Goal: Task Accomplishment & Management: Manage account settings

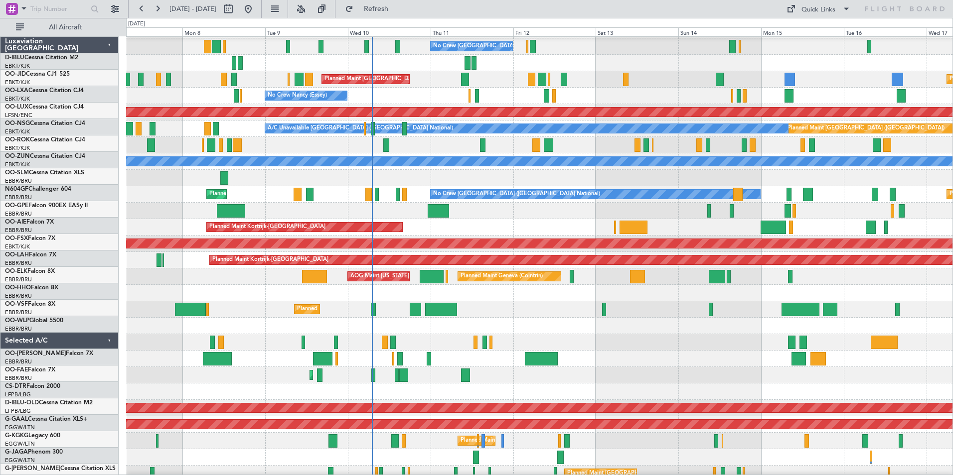
scroll to position [15, 0]
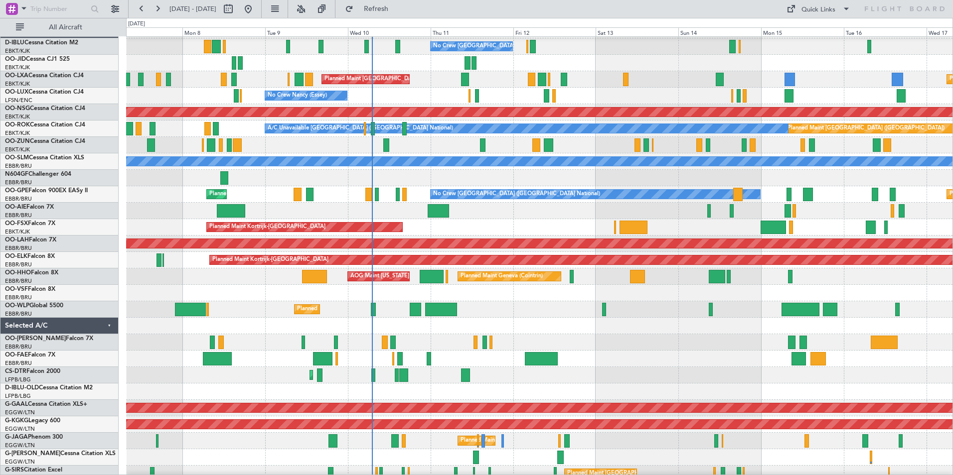
click at [443, 330] on div at bounding box center [539, 326] width 826 height 16
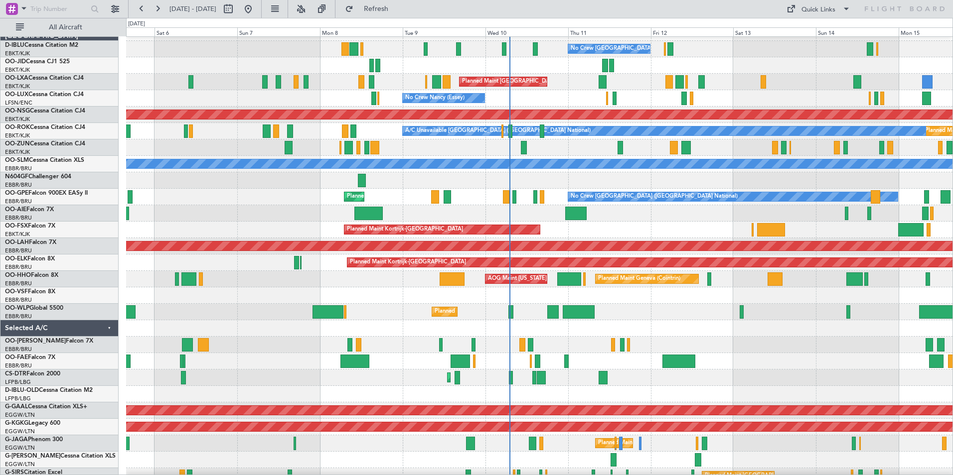
click at [460, 343] on div "Owner Melsbroek Air Base Planned Maint Brussels (Brussels National)" at bounding box center [539, 345] width 826 height 16
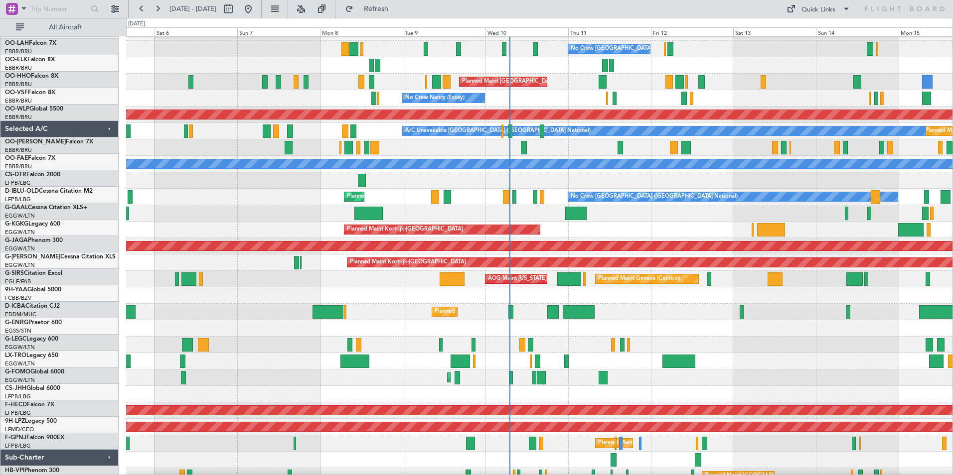
scroll to position [219, 0]
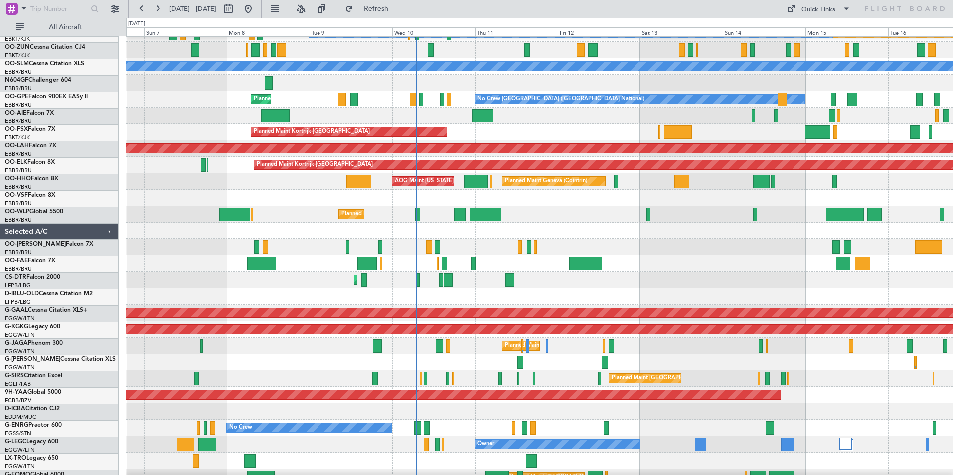
click at [357, 455] on div at bounding box center [539, 461] width 826 height 16
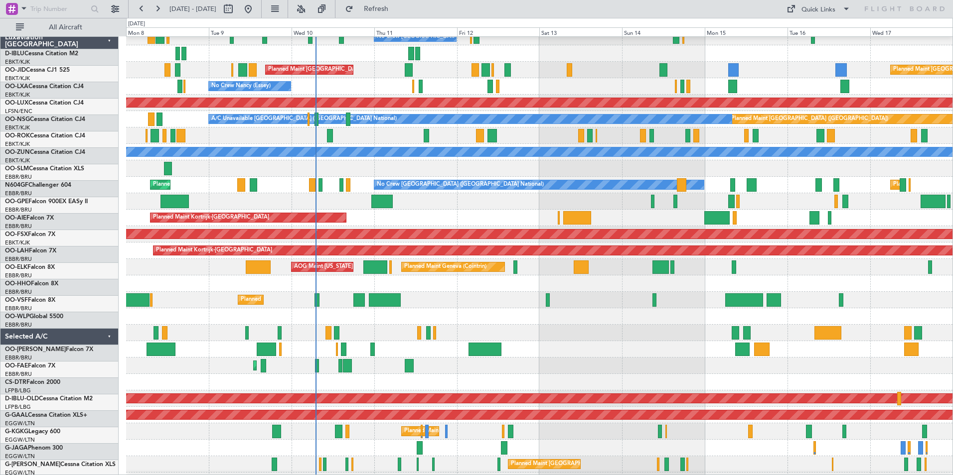
scroll to position [0, 0]
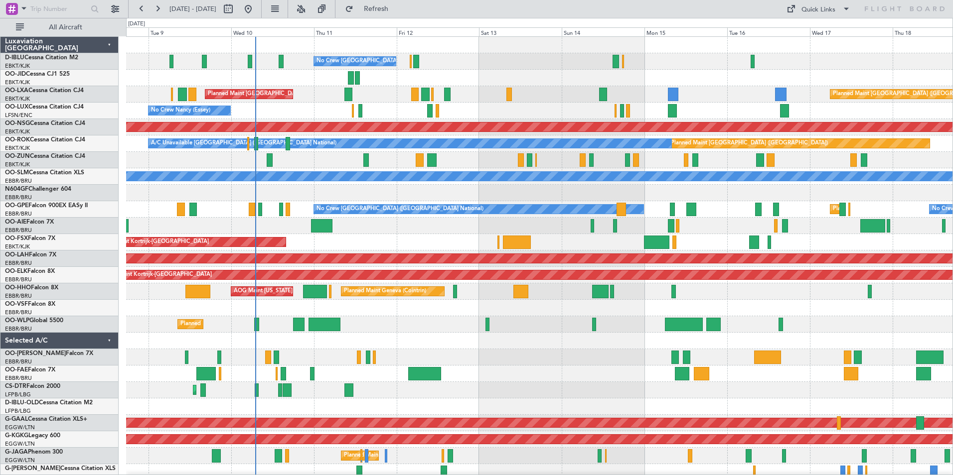
click at [332, 408] on div "No Crew Brussels (Brussels National) Planned Maint Brussels (Brussels National)…" at bounding box center [539, 366] width 826 height 658
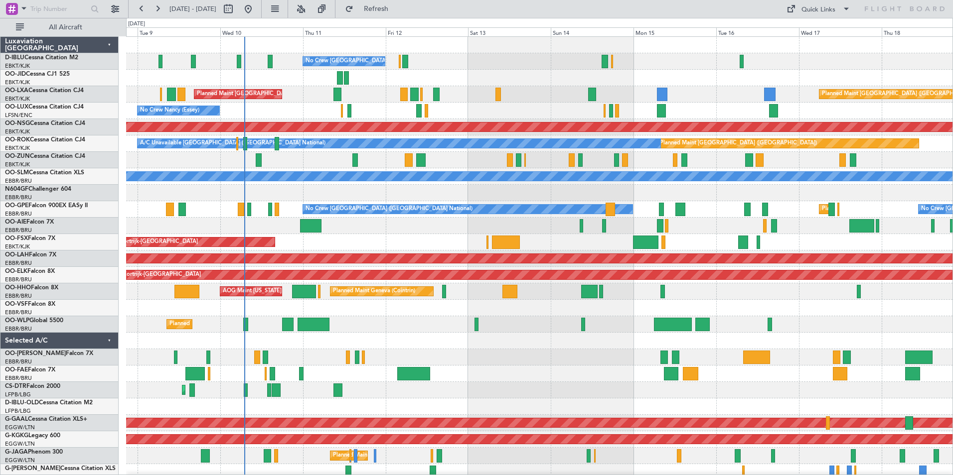
click at [458, 339] on div at bounding box center [539, 341] width 826 height 16
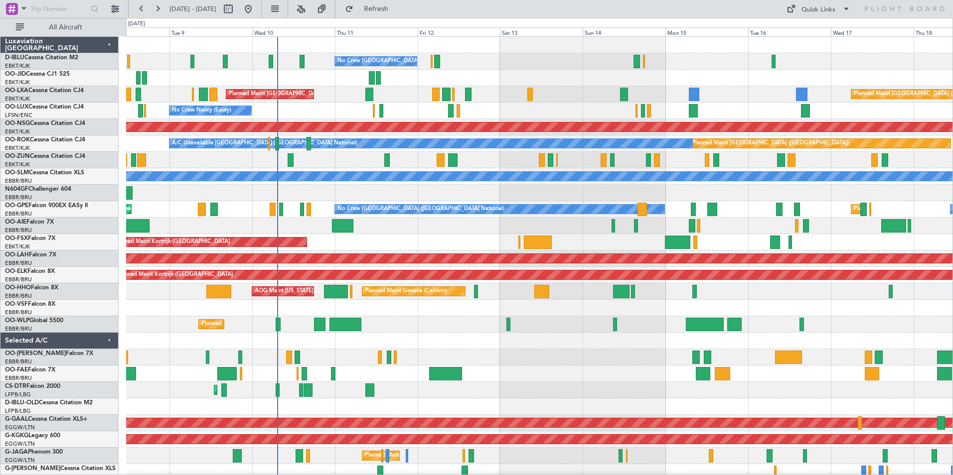
click at [469, 347] on div at bounding box center [539, 341] width 826 height 16
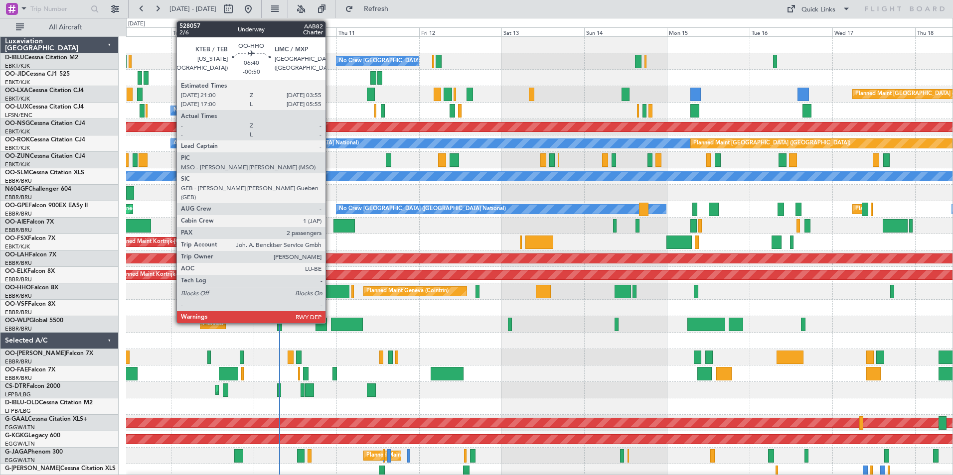
click at [330, 294] on div at bounding box center [337, 291] width 24 height 13
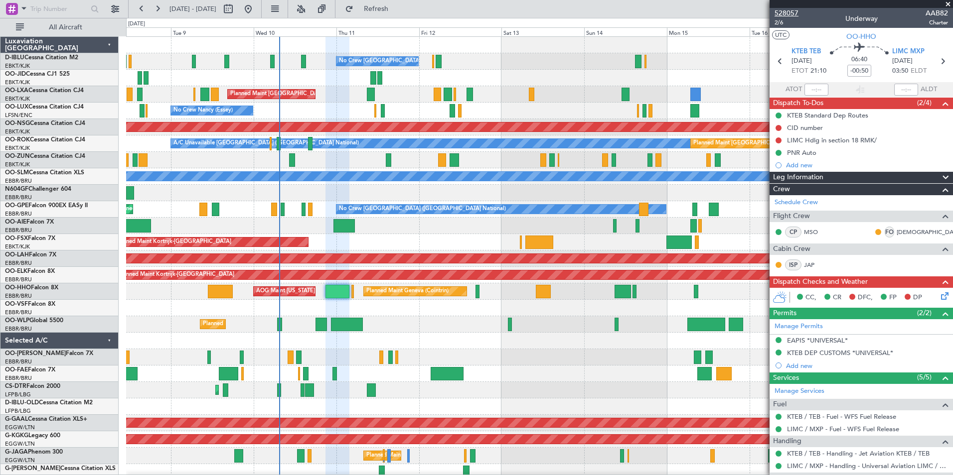
click at [791, 14] on span "528057" at bounding box center [786, 13] width 24 height 10
click at [795, 9] on span "528057" at bounding box center [786, 13] width 24 height 10
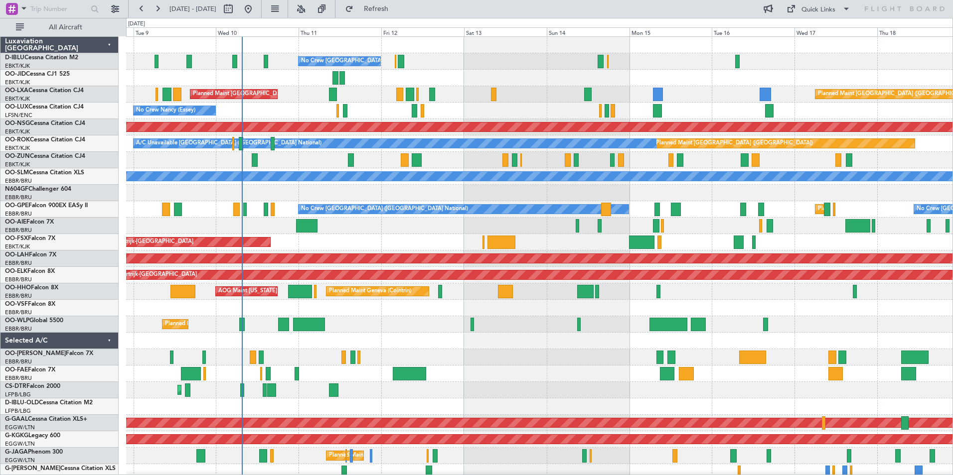
click at [361, 270] on div "No Crew [GEOGRAPHIC_DATA] ([GEOGRAPHIC_DATA] National) Planned Maint [GEOGRAPHI…" at bounding box center [539, 366] width 826 height 658
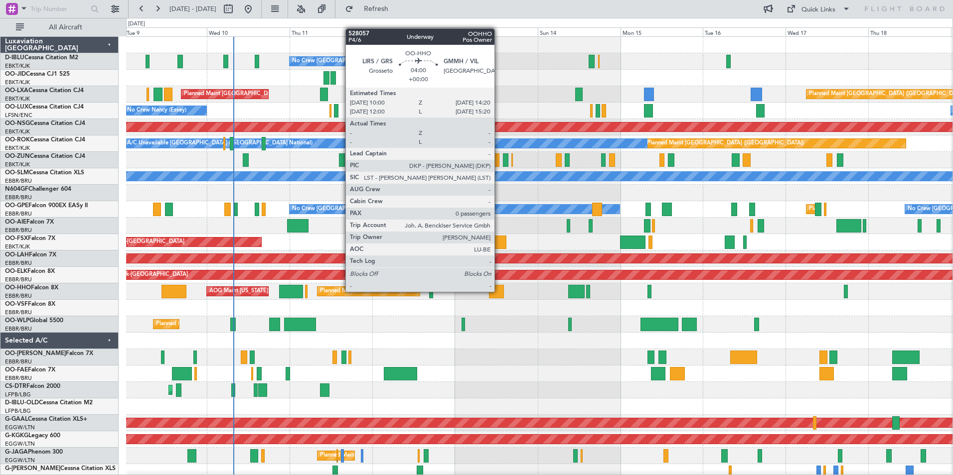
click at [499, 291] on div at bounding box center [496, 291] width 15 height 13
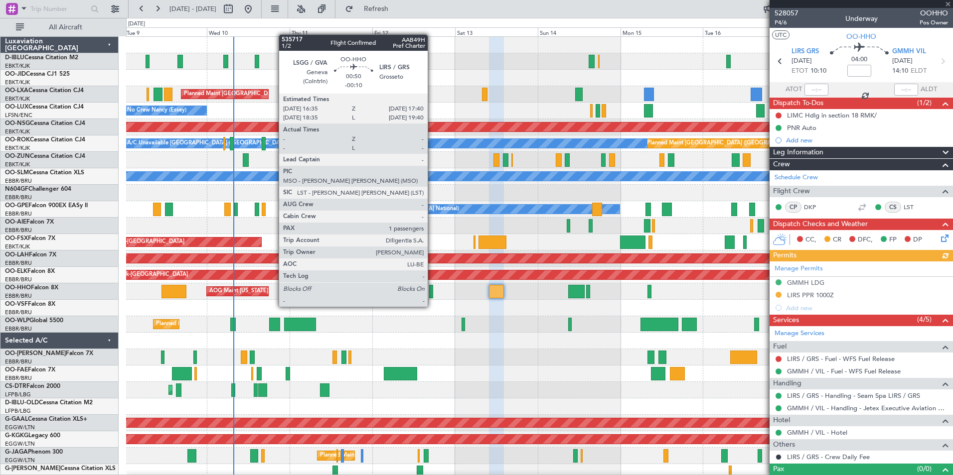
click at [432, 297] on div at bounding box center [431, 291] width 4 height 13
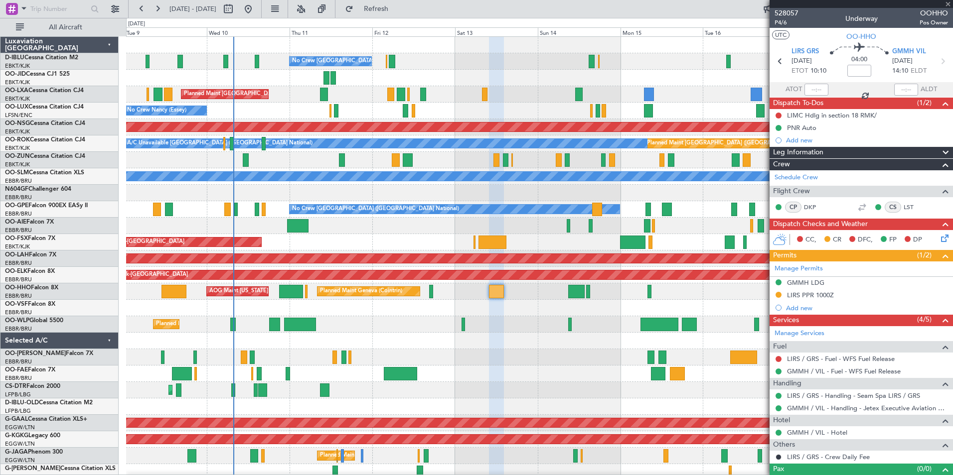
type input "-00:10"
type input "1"
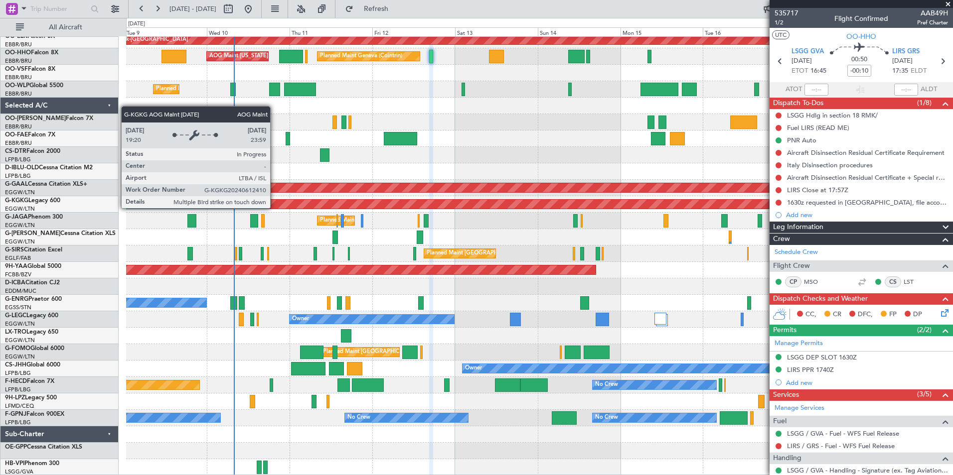
scroll to position [86, 0]
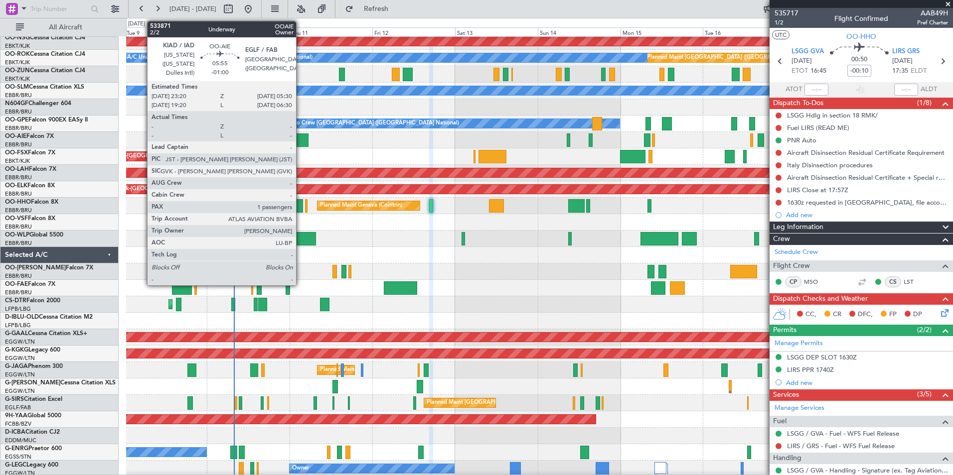
click at [300, 145] on div at bounding box center [297, 140] width 21 height 13
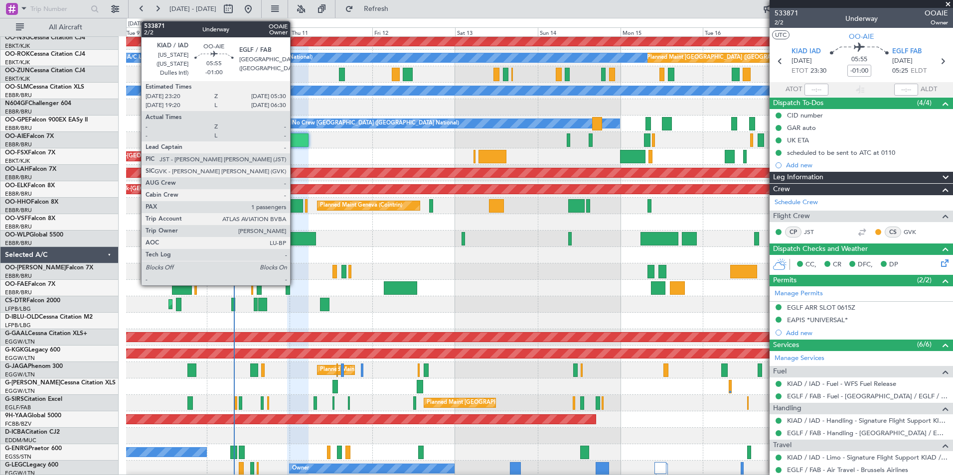
click at [294, 138] on div at bounding box center [297, 140] width 21 height 13
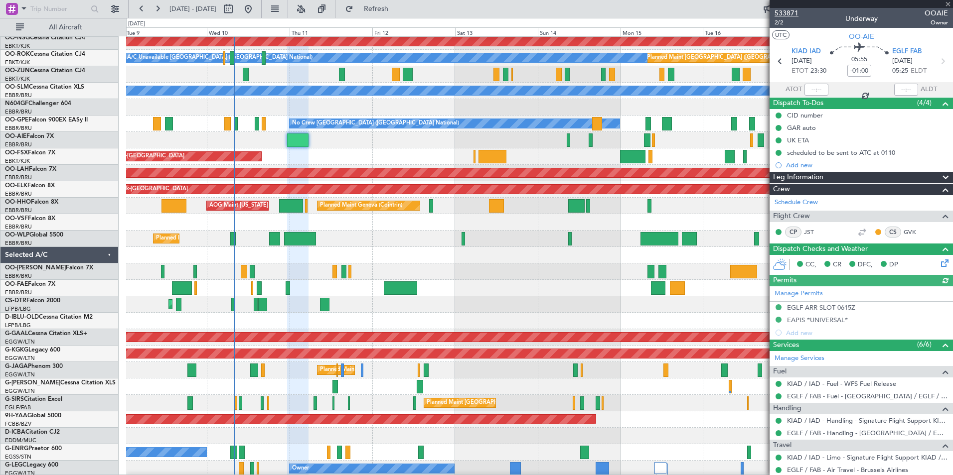
click at [792, 9] on span "533871" at bounding box center [786, 13] width 24 height 10
click at [819, 309] on div "EGLF ARR SLOT 0615Z" at bounding box center [821, 307] width 68 height 8
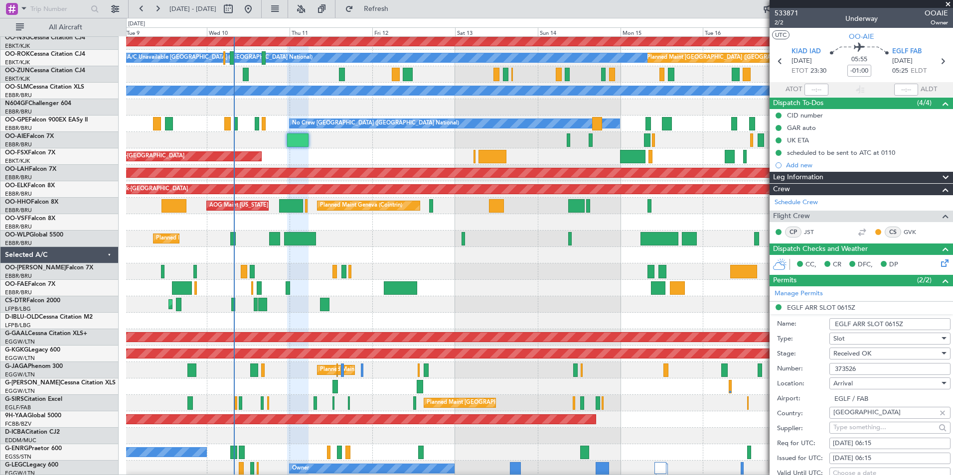
drag, startPoint x: 860, startPoint y: 366, endPoint x: 812, endPoint y: 363, distance: 47.9
click at [812, 363] on div "Number: 373526" at bounding box center [863, 369] width 173 height 15
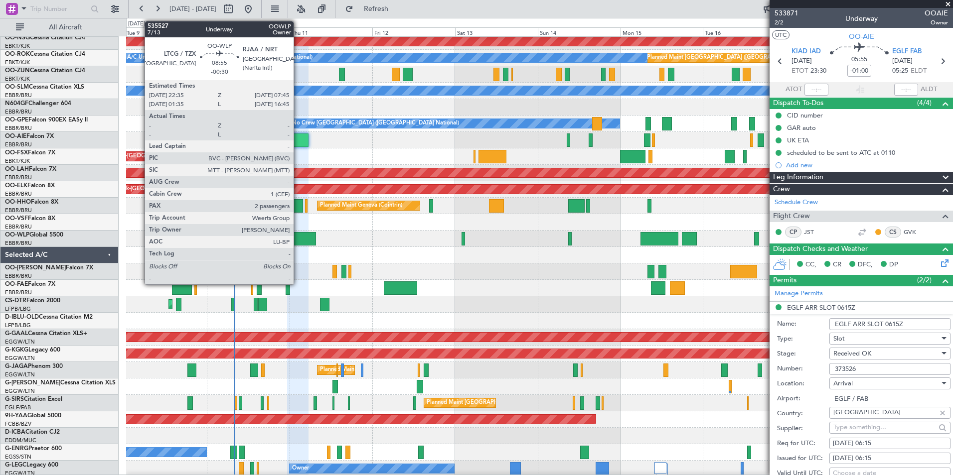
click at [298, 234] on div at bounding box center [300, 238] width 32 height 13
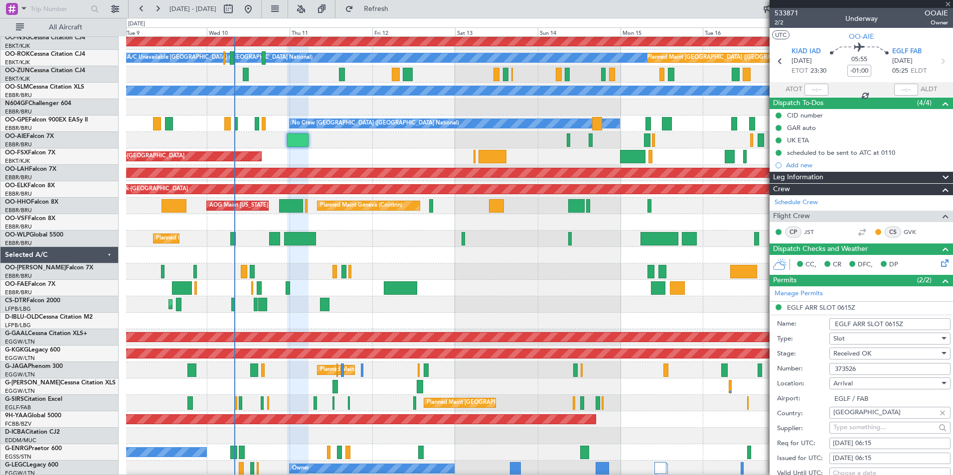
type input "-00:30"
type input "2"
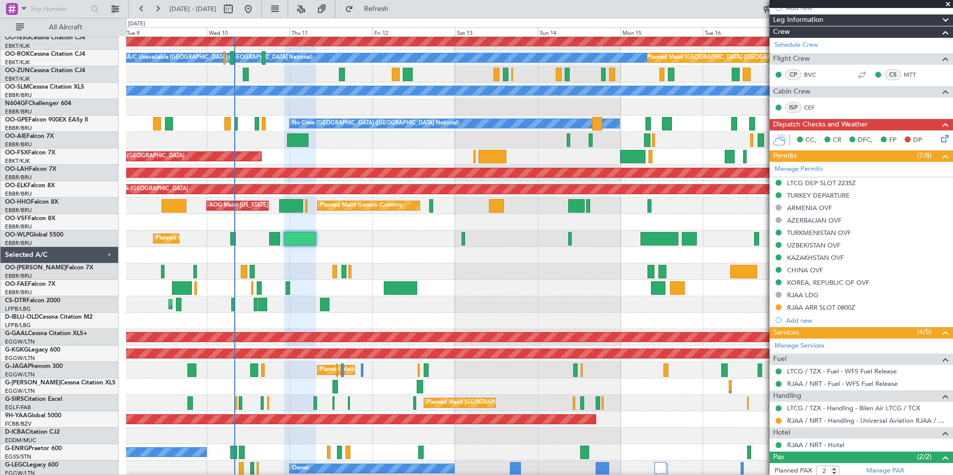
scroll to position [199, 0]
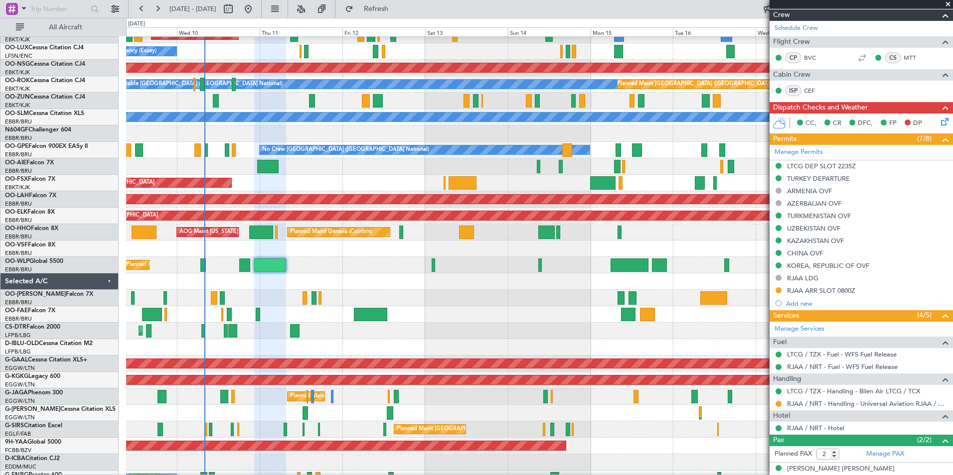
click at [688, 253] on div at bounding box center [539, 249] width 826 height 16
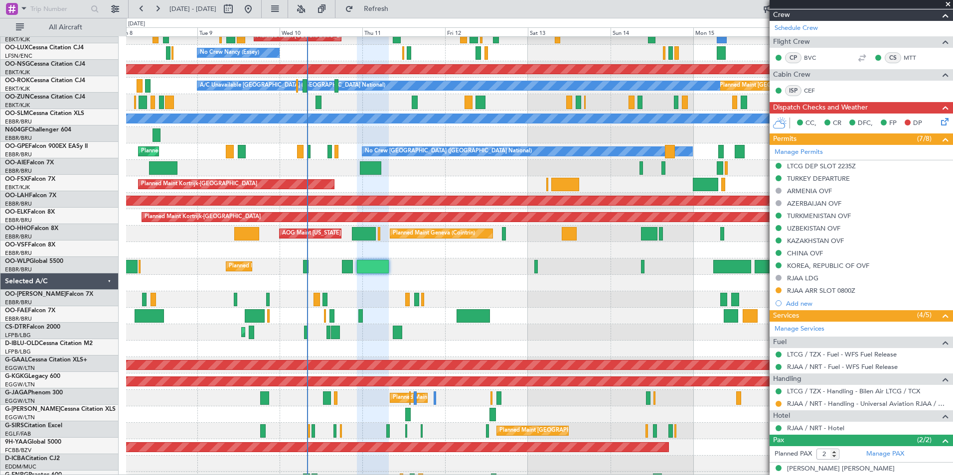
click at [514, 272] on div "Planned Maint Liege" at bounding box center [539, 267] width 826 height 16
click at [364, 237] on div at bounding box center [364, 233] width 24 height 13
type input "-00:50"
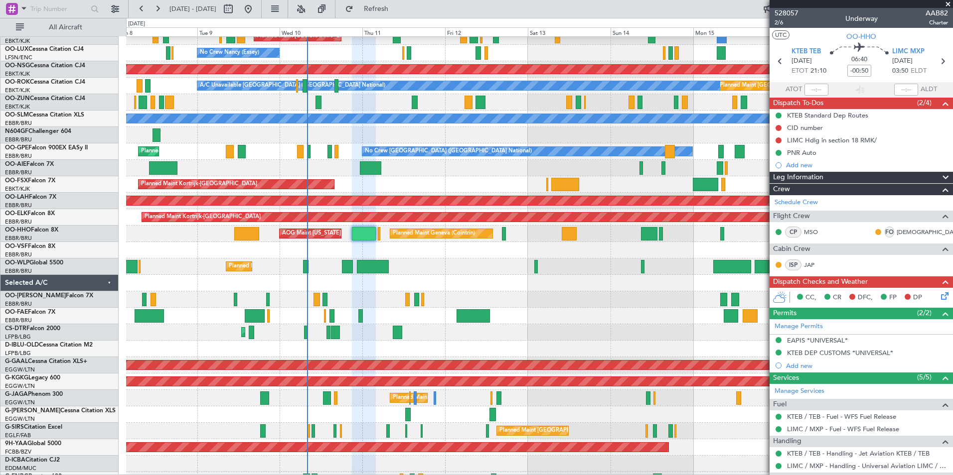
scroll to position [0, 0]
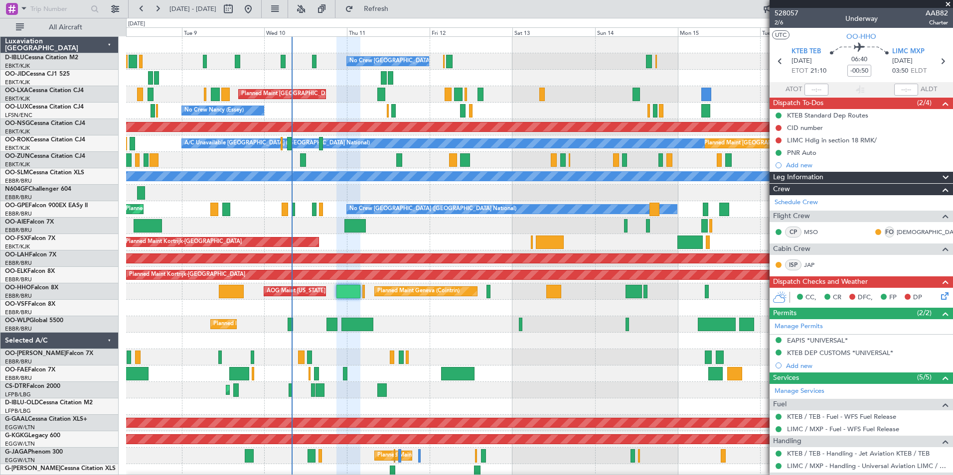
click at [583, 412] on div "No Crew Brussels (Brussels National) Planned Maint Paris (Le Bourget) Planned M…" at bounding box center [539, 366] width 826 height 658
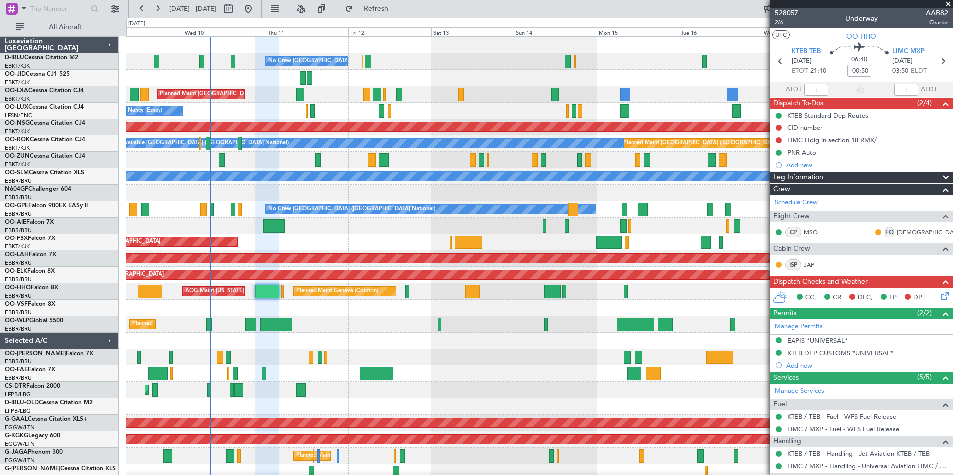
click at [361, 252] on div "No Crew Brussels (Brussels National) Planned Maint Paris (Le Bourget) Planned M…" at bounding box center [539, 374] width 826 height 674
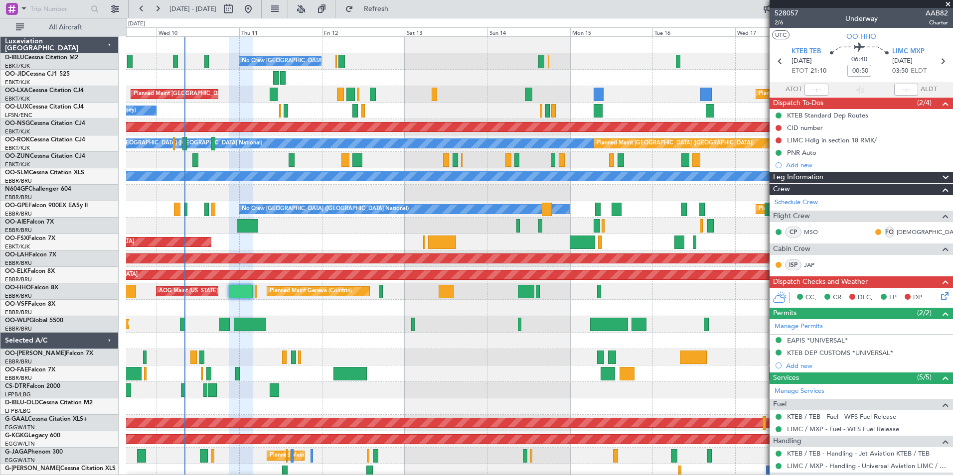
click at [472, 377] on div at bounding box center [539, 374] width 826 height 16
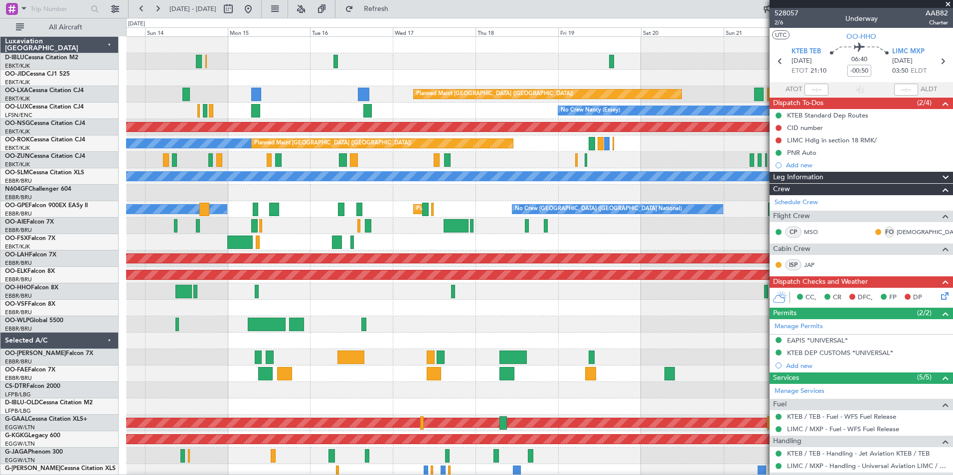
click at [377, 390] on div "No Crew Brussels (Brussels National) Planned Maint Paris (Le Bourget) Planned M…" at bounding box center [539, 374] width 826 height 674
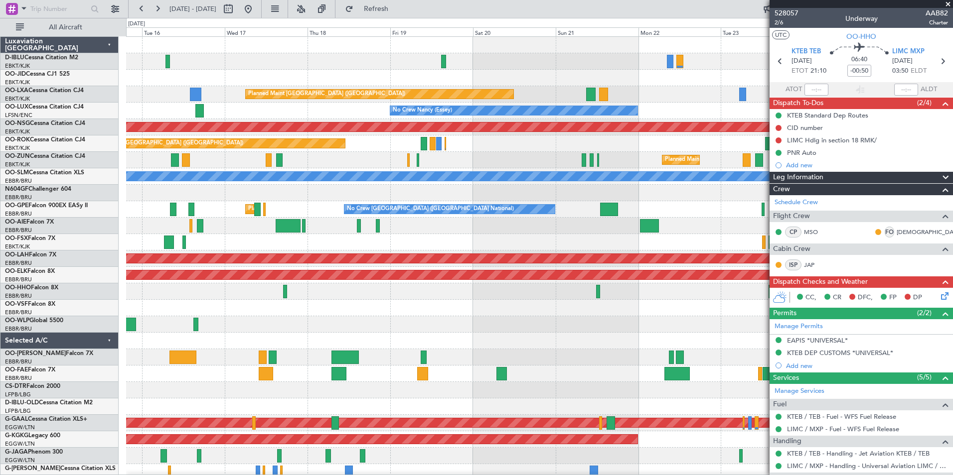
click at [419, 373] on div "A/C Unavailable Brussels (Brussels National) A/C Unavailable Kortrijk-Wevelgem …" at bounding box center [539, 374] width 826 height 674
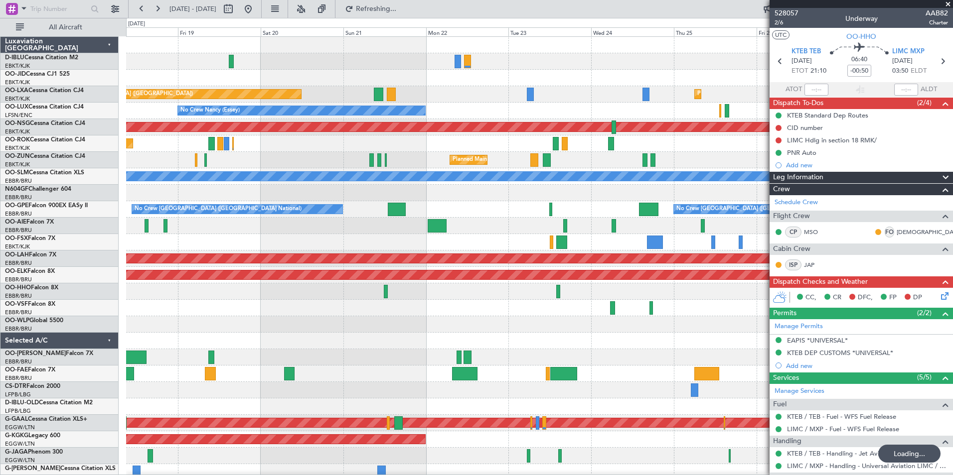
click at [303, 327] on div "A/C Unavailable Brussels (Brussels National) A/C Unavailable Kortrijk-Wevelgem …" at bounding box center [539, 366] width 826 height 658
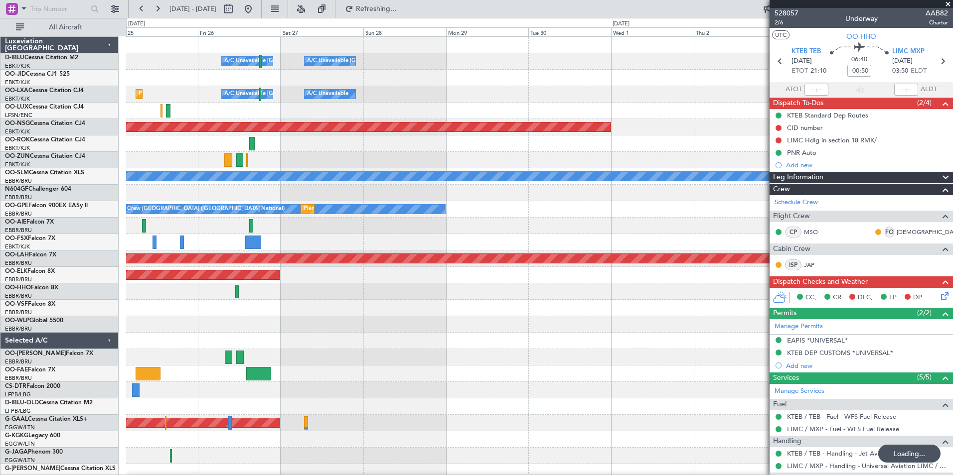
click at [155, 334] on div "A/C Unavailable Brussels (Brussels National) A/C Unavailable Kortrijk-Wevelgem …" at bounding box center [539, 366] width 826 height 658
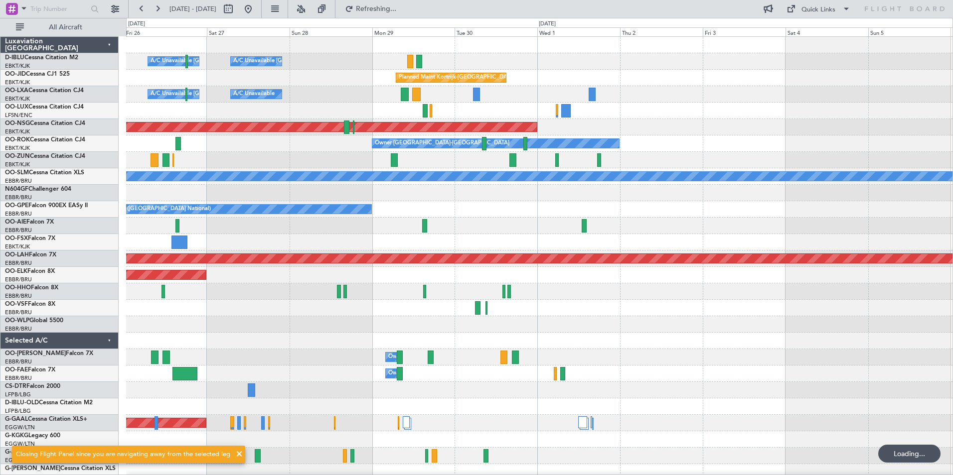
click at [169, 358] on div "A/C Unavailable Brussels (Brussels National) A/C Unavailable Kortrijk-Wevelgem …" at bounding box center [539, 349] width 826 height 625
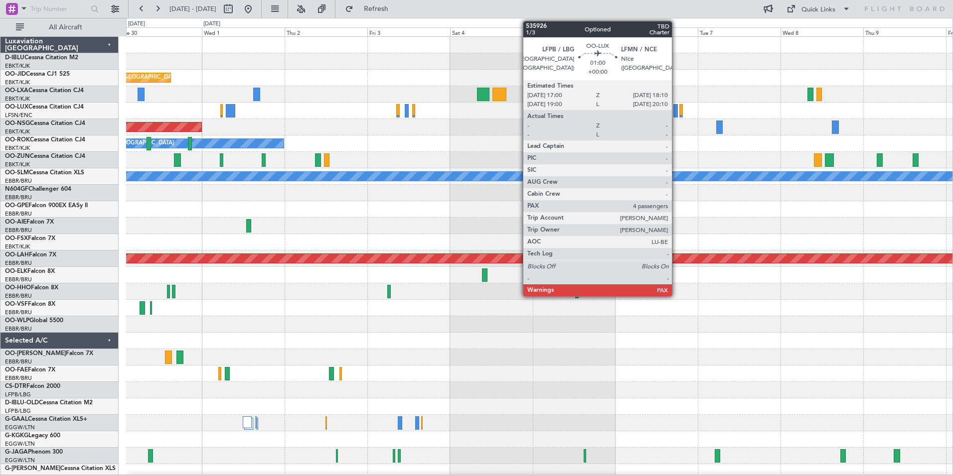
click at [676, 113] on div at bounding box center [675, 110] width 4 height 13
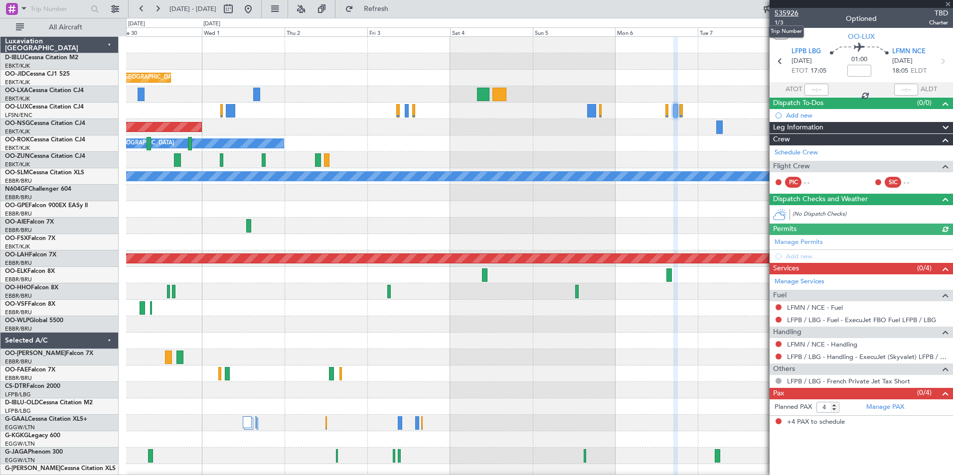
click at [790, 9] on span "535926" at bounding box center [786, 13] width 24 height 10
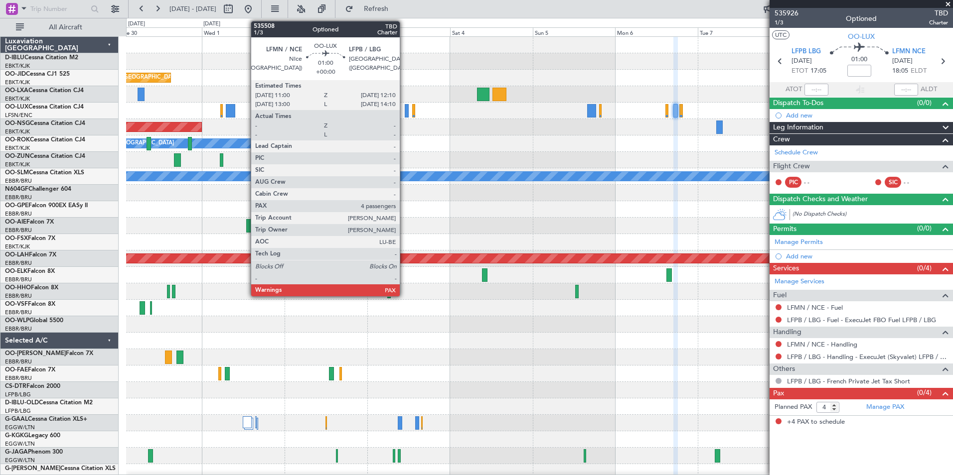
click at [405, 117] on div at bounding box center [407, 110] width 4 height 13
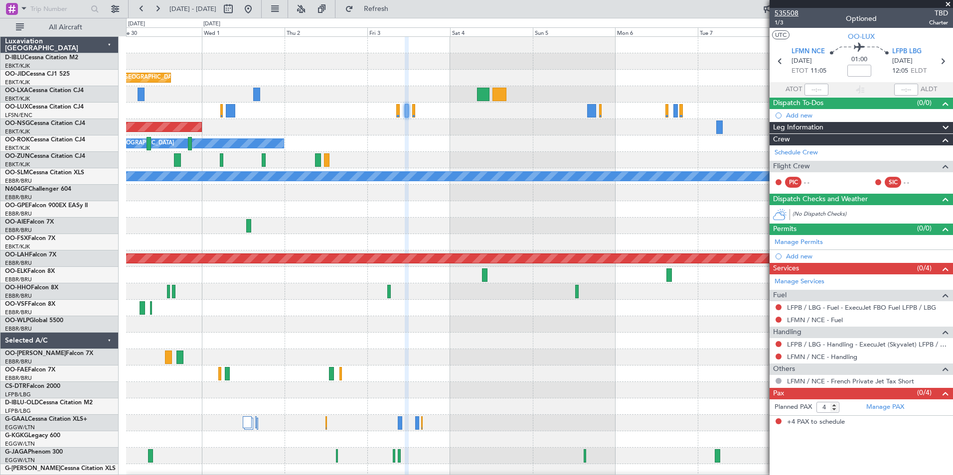
click at [796, 12] on span "535508" at bounding box center [786, 13] width 24 height 10
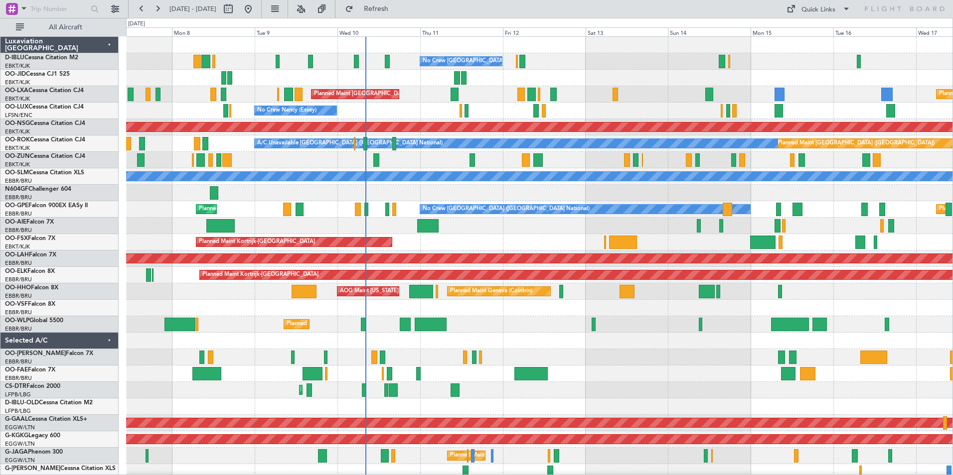
click at [562, 361] on div "No Crew [GEOGRAPHIC_DATA] ([GEOGRAPHIC_DATA] National) Planned Maint [GEOGRAPHI…" at bounding box center [539, 366] width 826 height 658
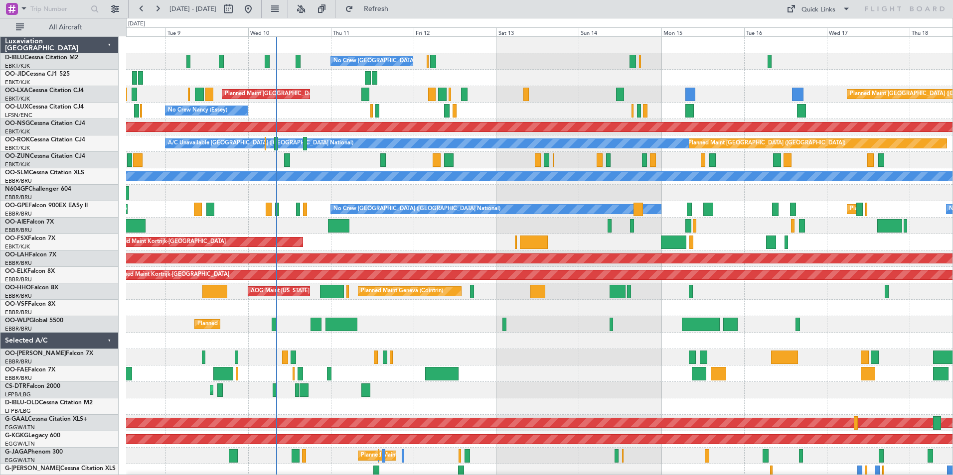
click at [623, 355] on div "No Crew [GEOGRAPHIC_DATA] ([GEOGRAPHIC_DATA] National) Planned Maint [GEOGRAPHI…" at bounding box center [539, 366] width 826 height 658
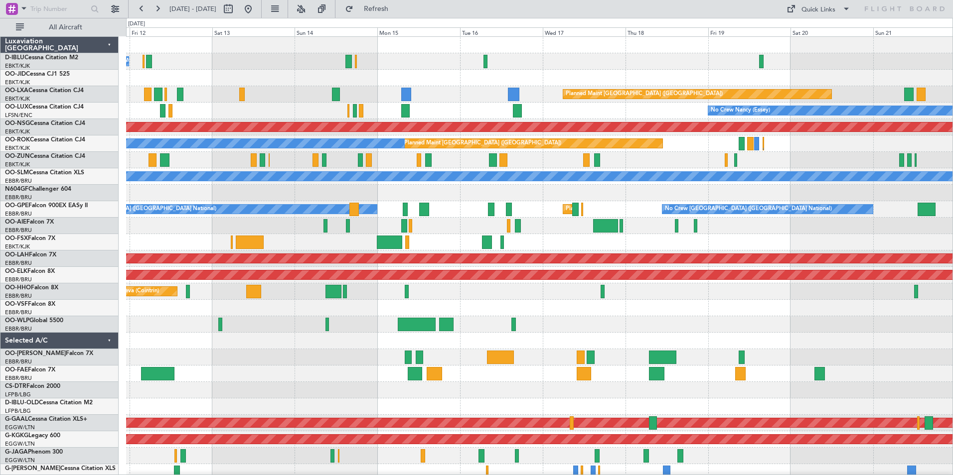
click at [311, 371] on div "No Crew [GEOGRAPHIC_DATA] ([GEOGRAPHIC_DATA] National) Planned Maint [GEOGRAPHI…" at bounding box center [539, 374] width 826 height 674
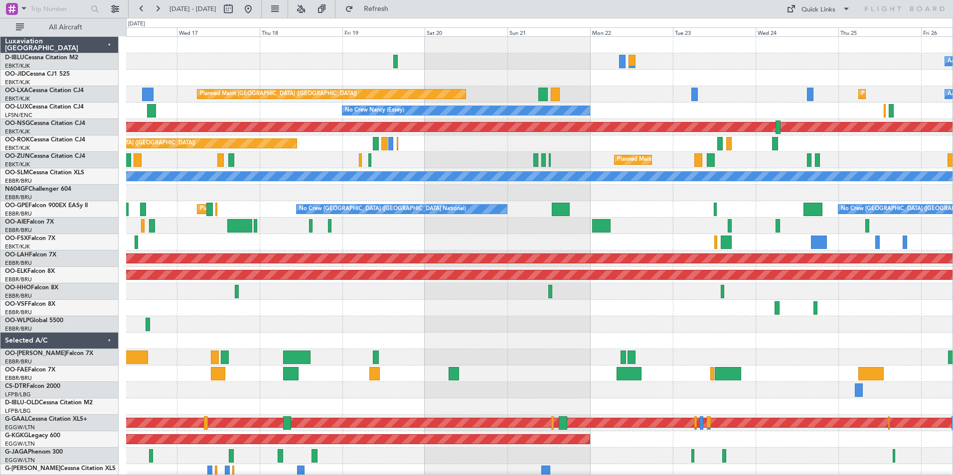
click at [714, 359] on div at bounding box center [539, 357] width 826 height 16
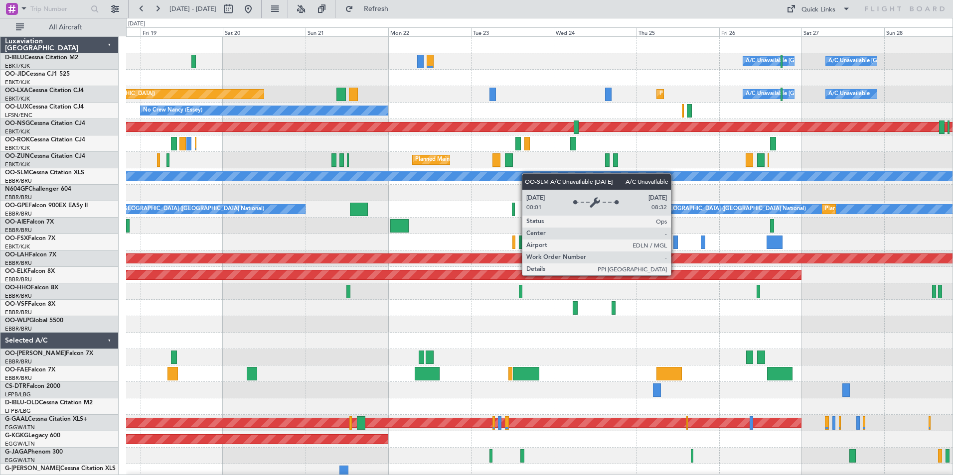
click at [351, 181] on div "A/C Unavailable [GEOGRAPHIC_DATA] ([GEOGRAPHIC_DATA] National) A/C Unavailable …" at bounding box center [539, 366] width 826 height 658
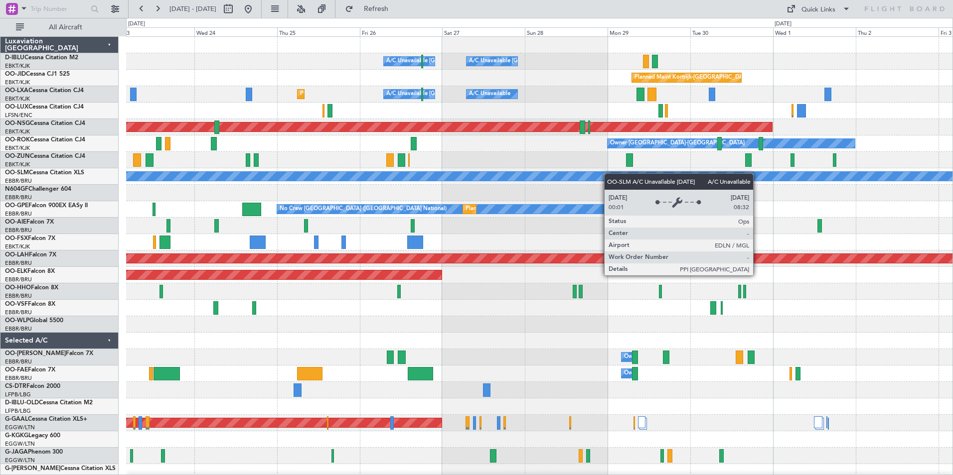
click at [348, 189] on div "A/C Unavailable [GEOGRAPHIC_DATA] ([GEOGRAPHIC_DATA] National) A/C Unavailable …" at bounding box center [539, 366] width 826 height 658
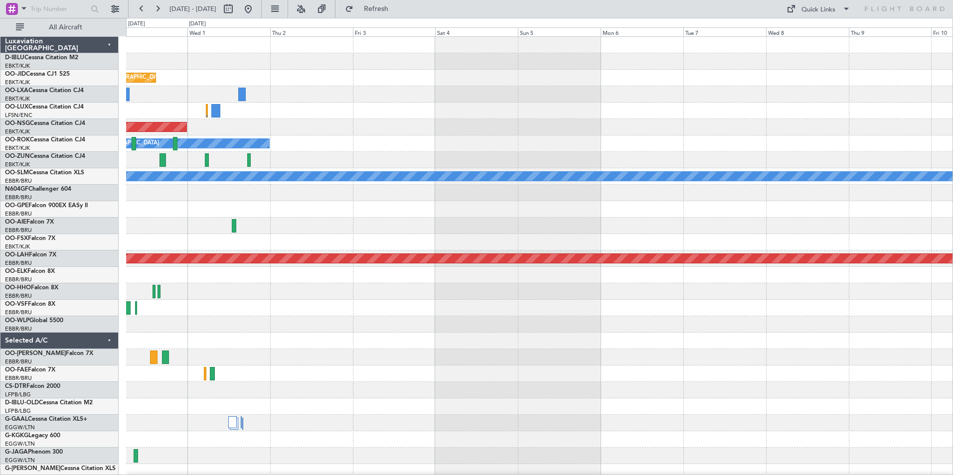
click at [311, 251] on div "A/C Unavailable [GEOGRAPHIC_DATA]-[GEOGRAPHIC_DATA] Planned Maint [GEOGRAPHIC_D…" at bounding box center [539, 366] width 826 height 658
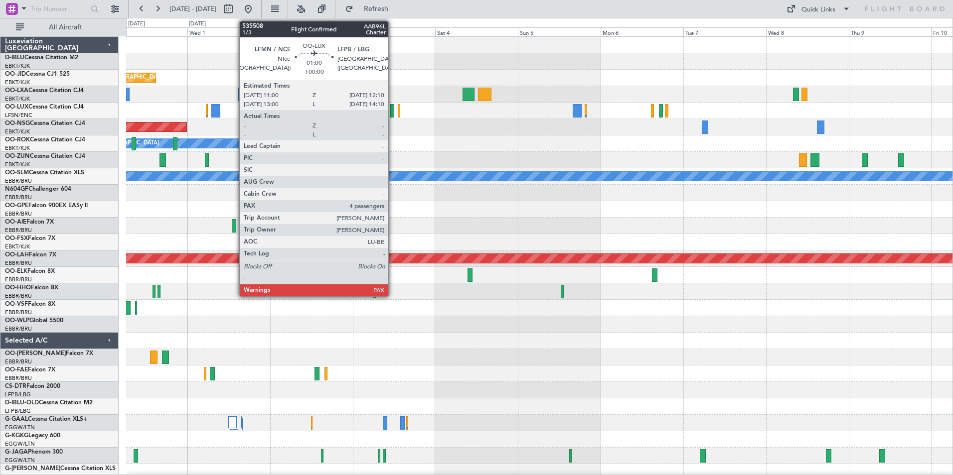
click at [393, 114] on div at bounding box center [392, 110] width 4 height 13
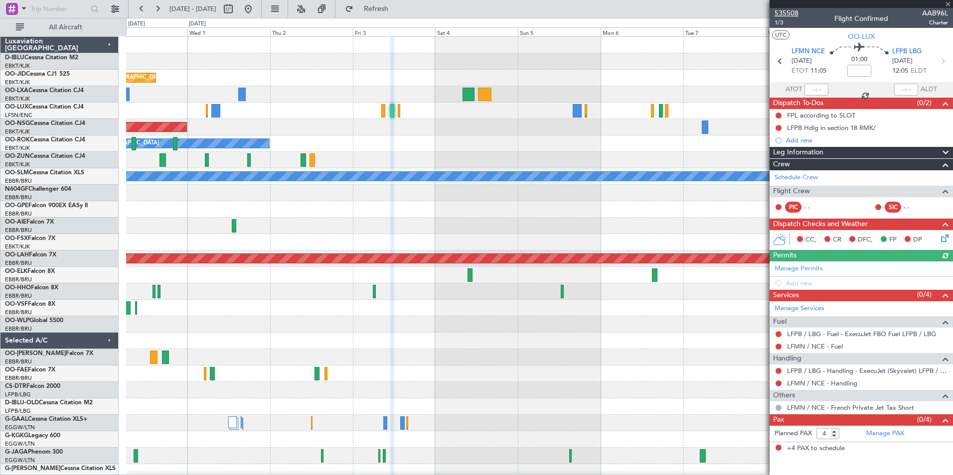
click at [788, 15] on span "535508" at bounding box center [786, 13] width 24 height 10
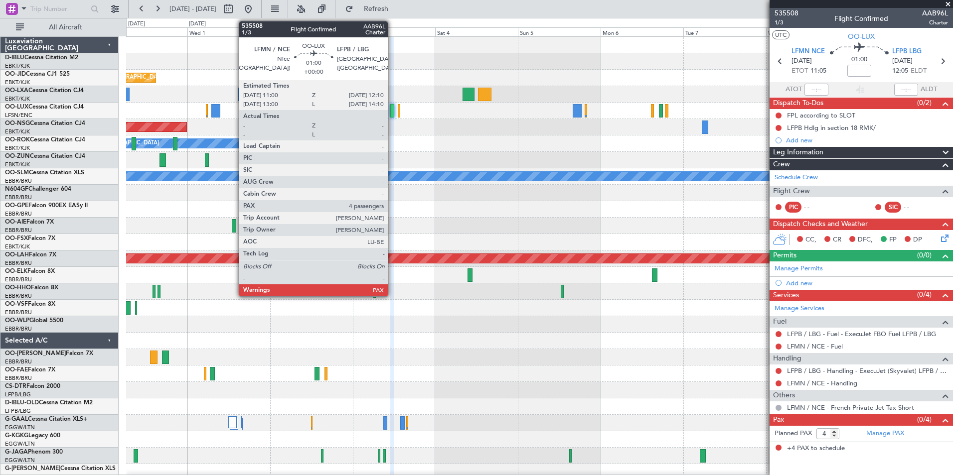
click at [392, 108] on div at bounding box center [392, 110] width 4 height 13
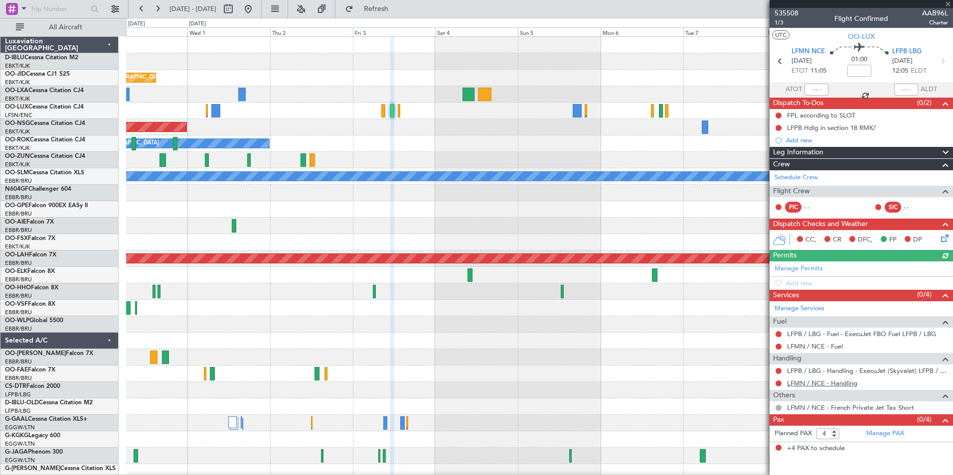
click at [832, 385] on link "LFMN / NCE - Handling" at bounding box center [822, 383] width 70 height 8
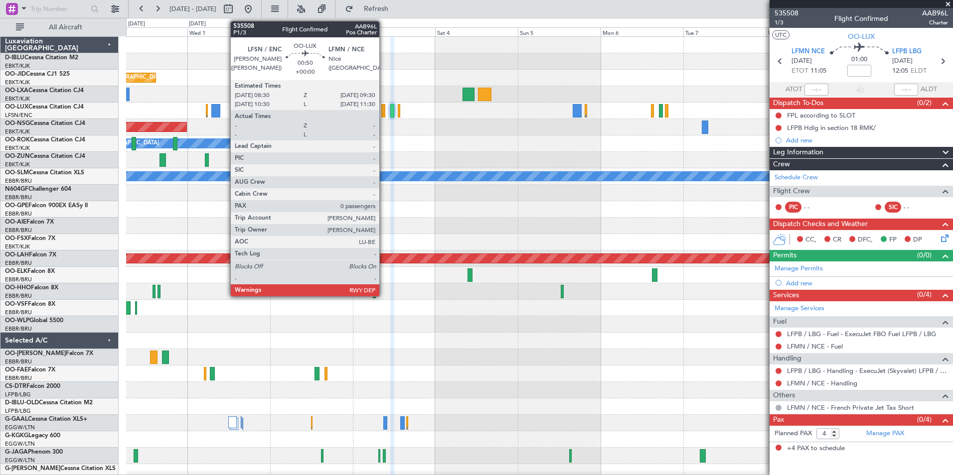
click at [384, 111] on div at bounding box center [382, 110] width 3 height 13
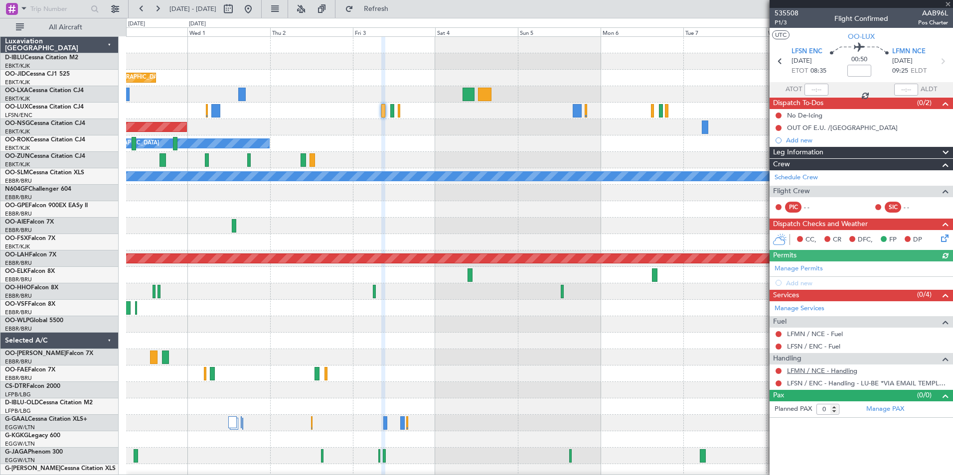
click at [810, 372] on link "LFMN / NCE - Handling" at bounding box center [822, 371] width 70 height 8
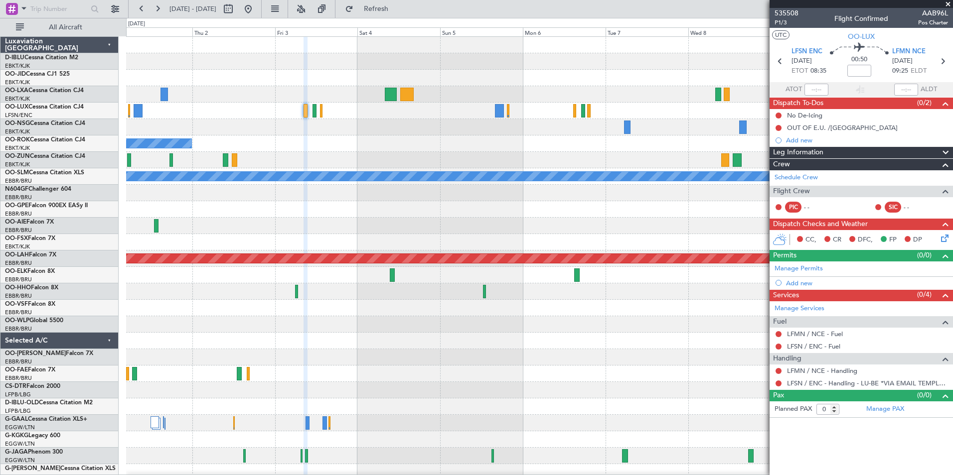
click at [489, 145] on div "Planned Maint Kortrijk-[GEOGRAPHIC_DATA] Planned Maint [GEOGRAPHIC_DATA] ([GEOG…" at bounding box center [539, 349] width 826 height 625
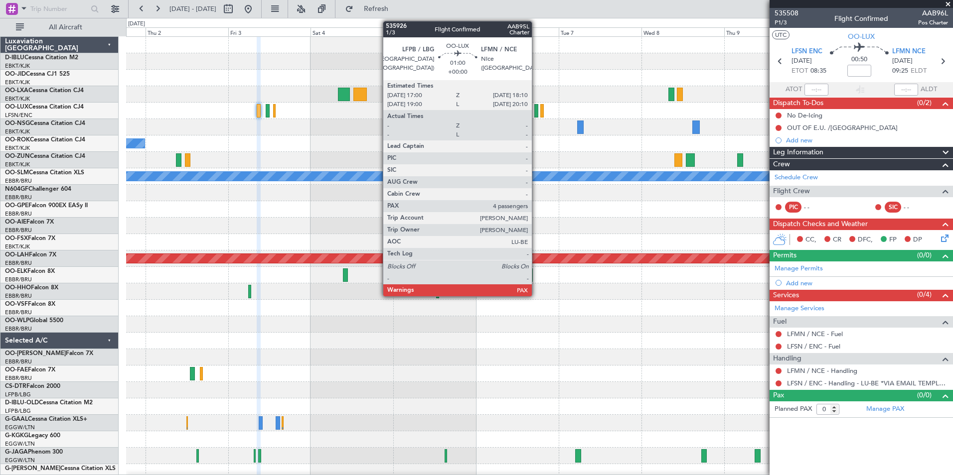
click at [536, 113] on div at bounding box center [536, 110] width 4 height 13
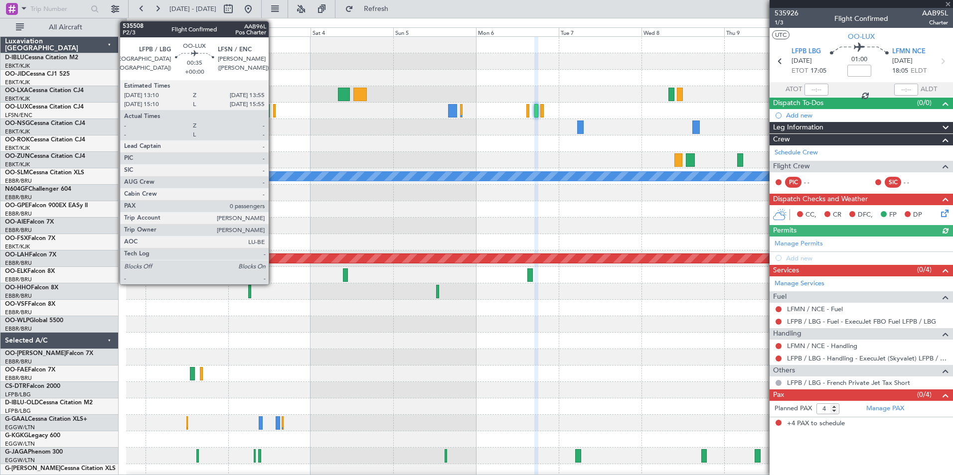
click at [273, 111] on div at bounding box center [274, 110] width 3 height 13
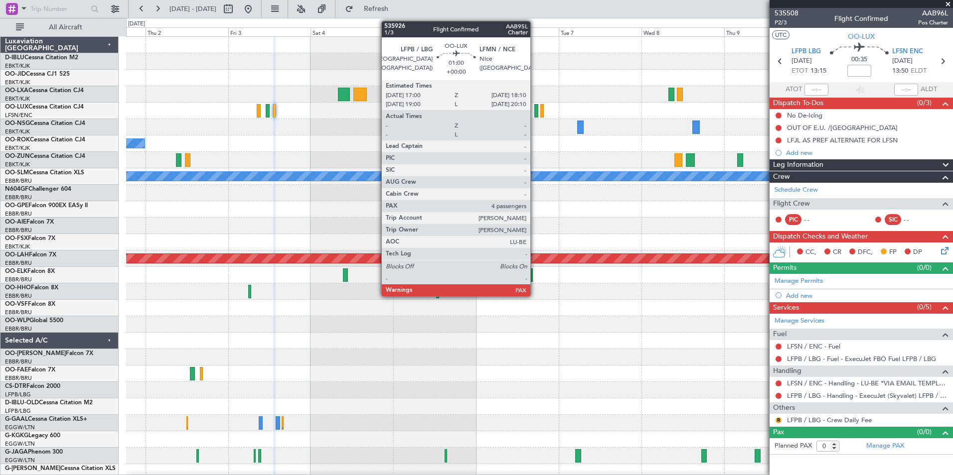
click at [535, 112] on div at bounding box center [536, 110] width 4 height 13
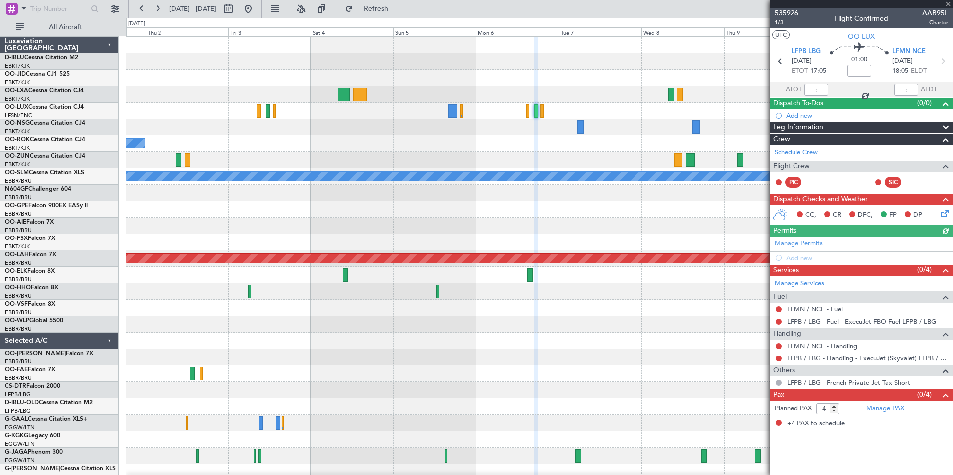
click at [828, 348] on link "LFMN / NCE - Handling" at bounding box center [822, 346] width 70 height 8
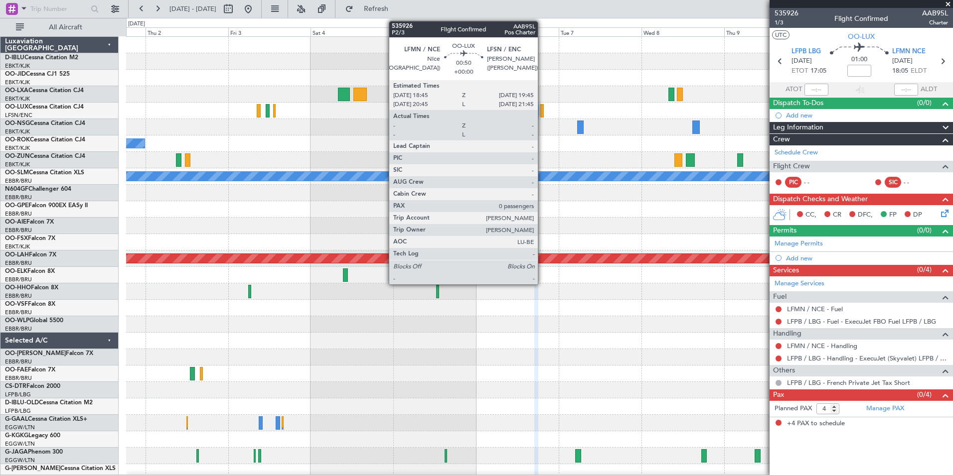
click at [542, 111] on div at bounding box center [541, 110] width 3 height 13
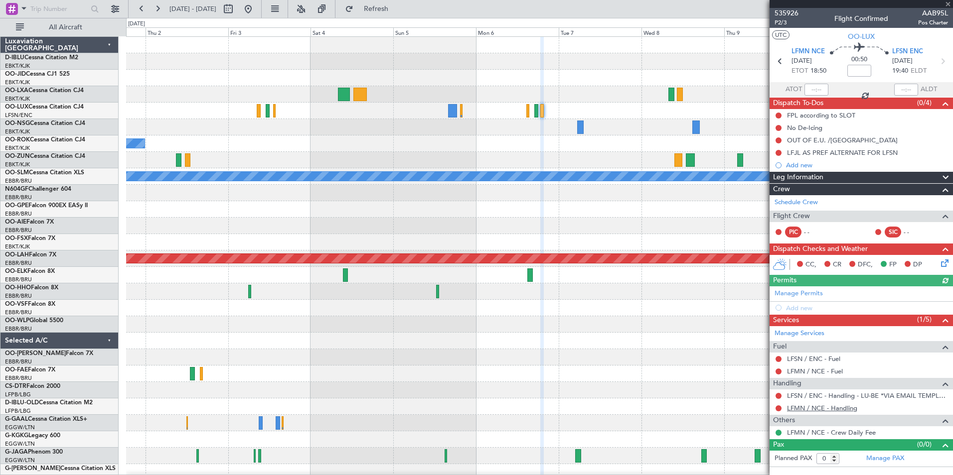
click at [800, 411] on link "LFMN / NCE - Handling" at bounding box center [822, 408] width 70 height 8
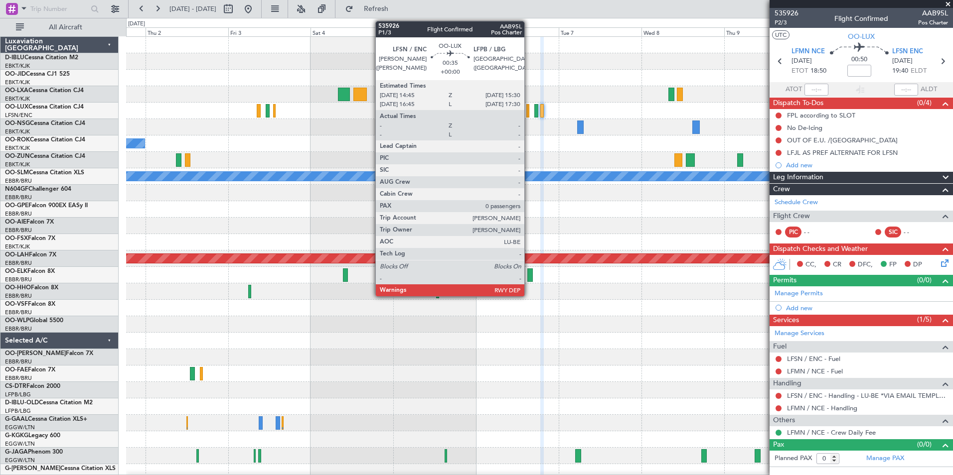
click at [529, 109] on div at bounding box center [527, 110] width 3 height 13
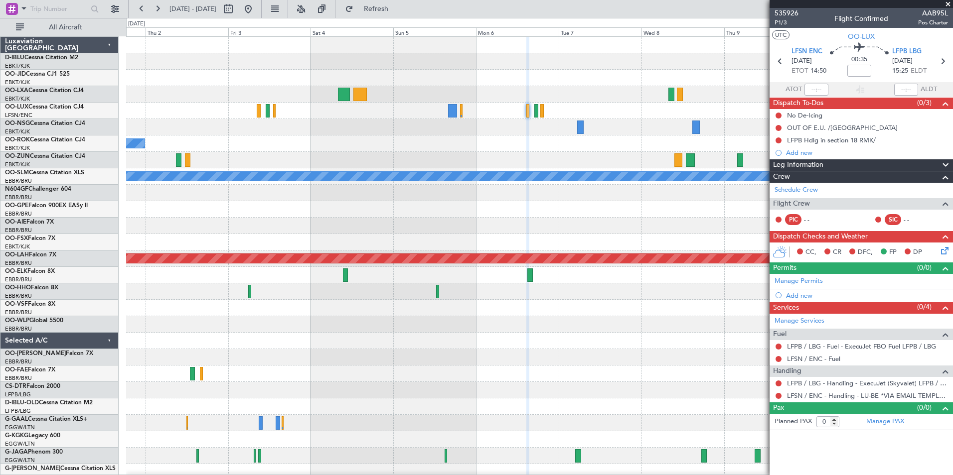
click at [539, 112] on div at bounding box center [539, 111] width 826 height 16
click at [538, 112] on div at bounding box center [536, 110] width 4 height 13
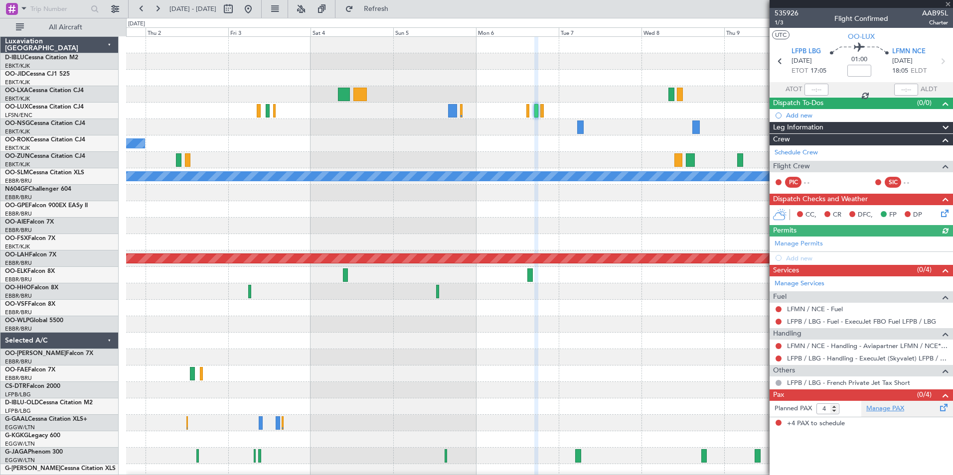
click at [883, 412] on link "Manage PAX" at bounding box center [885, 409] width 38 height 10
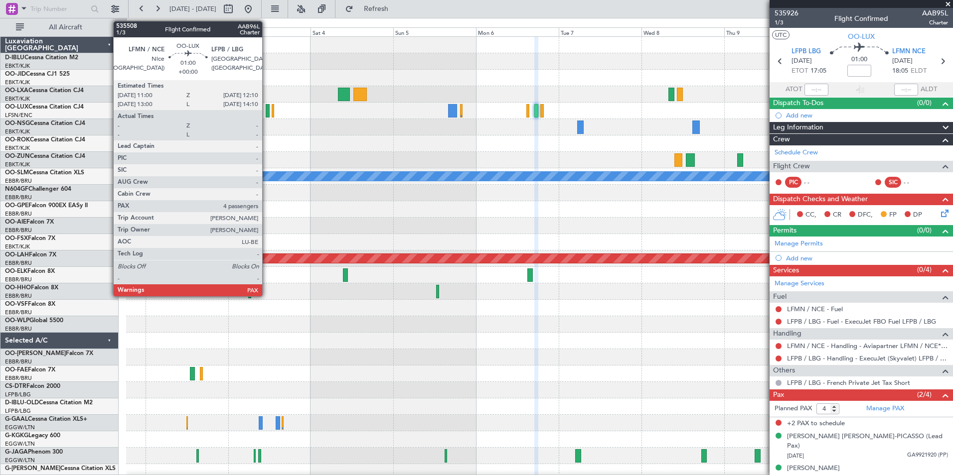
click at [267, 112] on div at bounding box center [268, 110] width 4 height 13
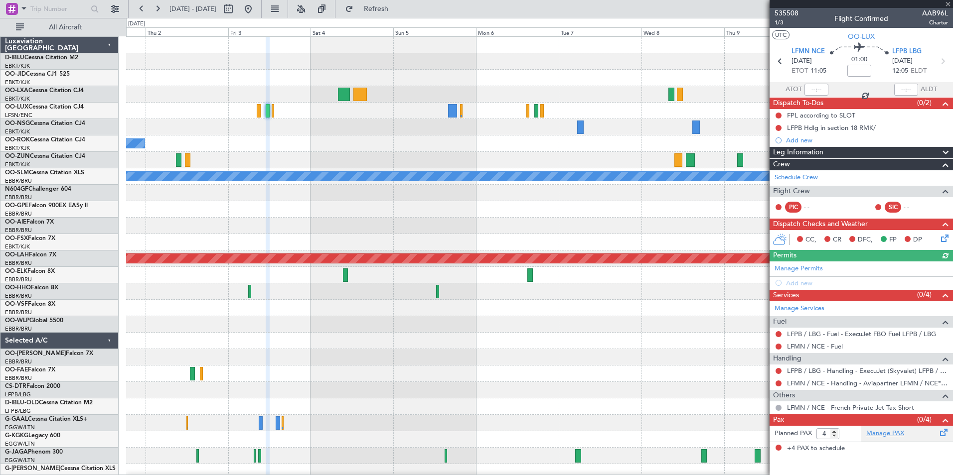
click at [897, 434] on link "Manage PAX" at bounding box center [885, 434] width 38 height 10
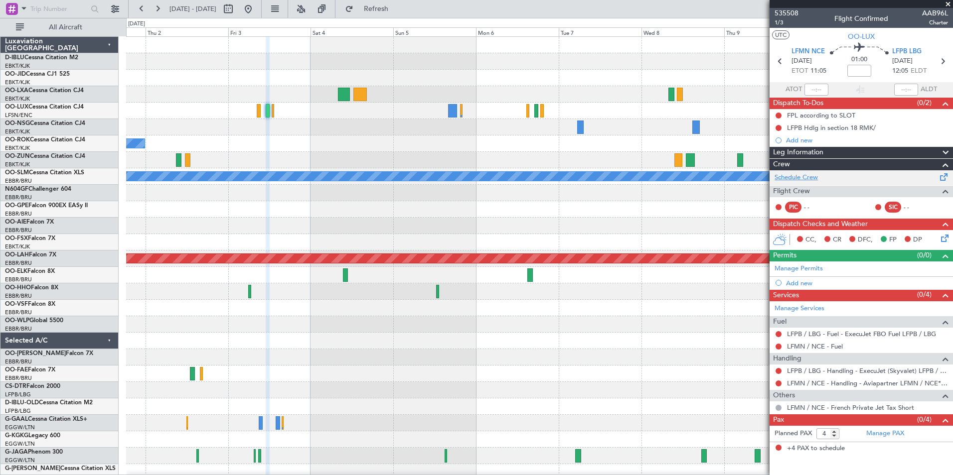
click at [811, 176] on link "Schedule Crew" at bounding box center [795, 178] width 43 height 10
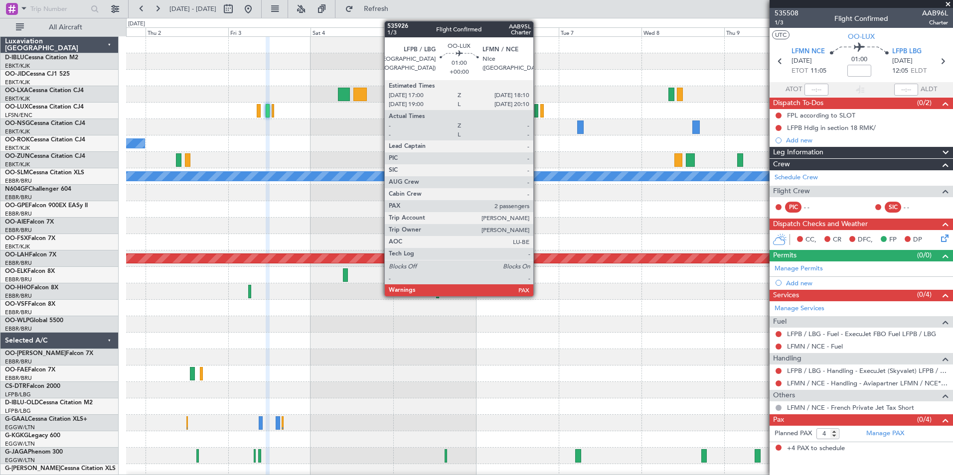
click at [538, 114] on div at bounding box center [536, 110] width 4 height 13
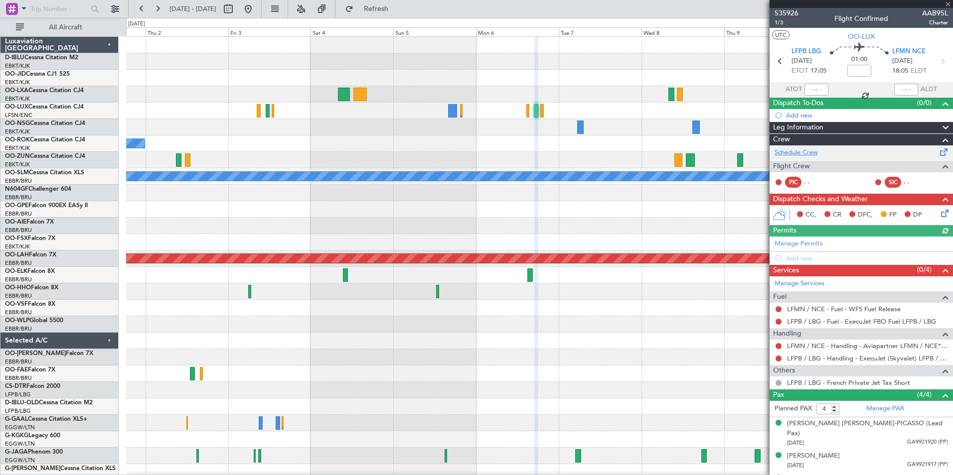
click at [806, 157] on link "Schedule Crew" at bounding box center [795, 153] width 43 height 10
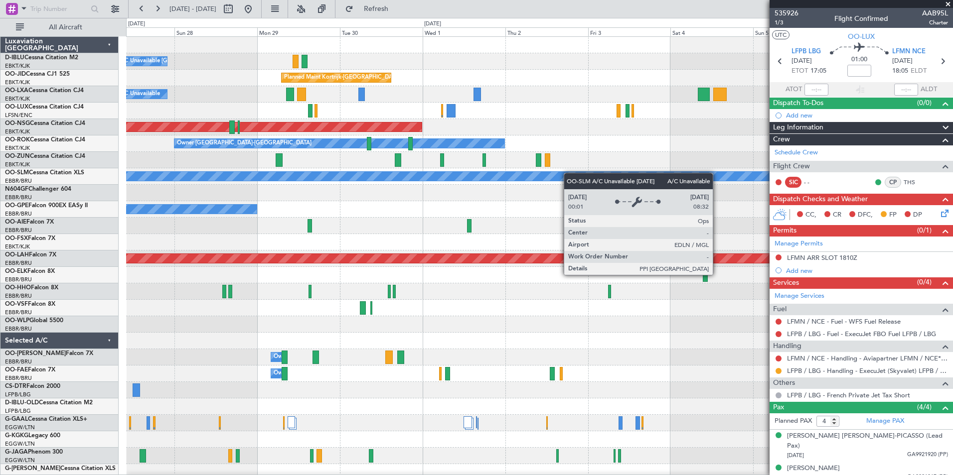
click at [661, 178] on div "A/C Unavailable [GEOGRAPHIC_DATA]-[GEOGRAPHIC_DATA] A/C Unavailable [GEOGRAPHIC…" at bounding box center [539, 349] width 826 height 625
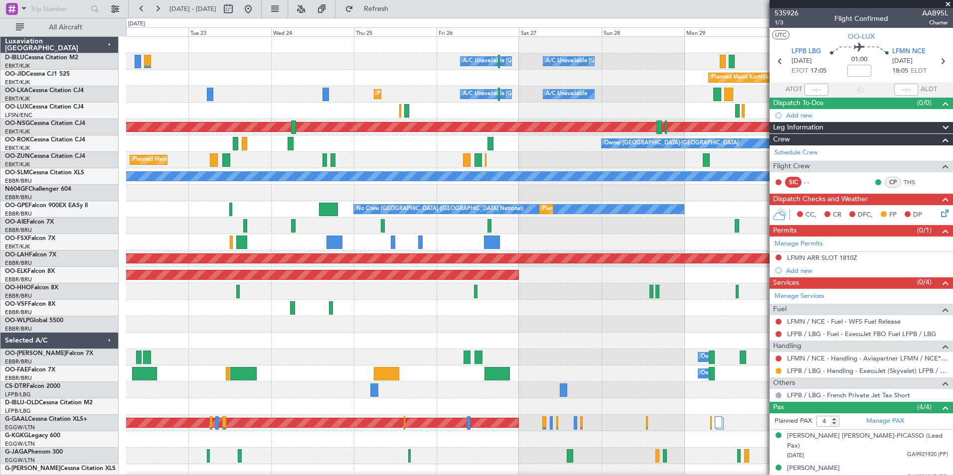
click at [686, 186] on div "A/C Unavailable [GEOGRAPHIC_DATA]-[GEOGRAPHIC_DATA] A/C Unavailable [GEOGRAPHIC…" at bounding box center [539, 349] width 826 height 625
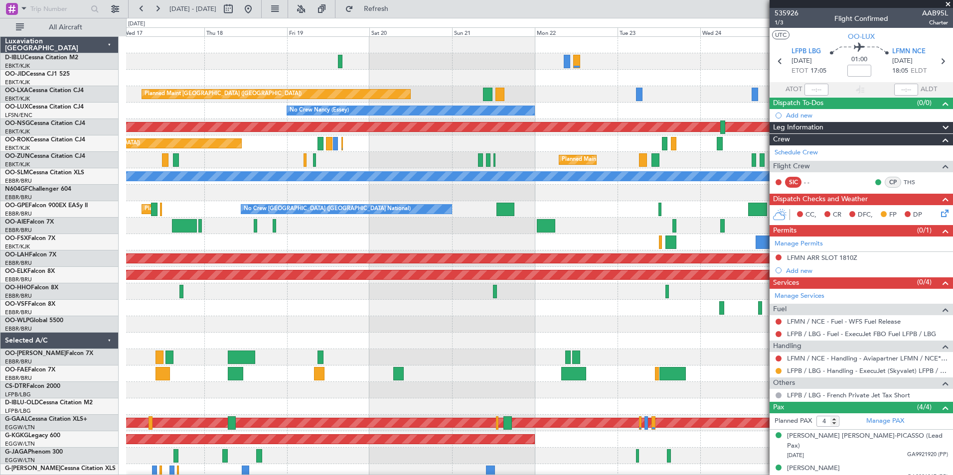
click at [791, 198] on fb-app "[DATE] - [DATE] Refresh Quick Links All Aircraft A/C Unavailable [GEOGRAPHIC_DA…" at bounding box center [476, 241] width 953 height 468
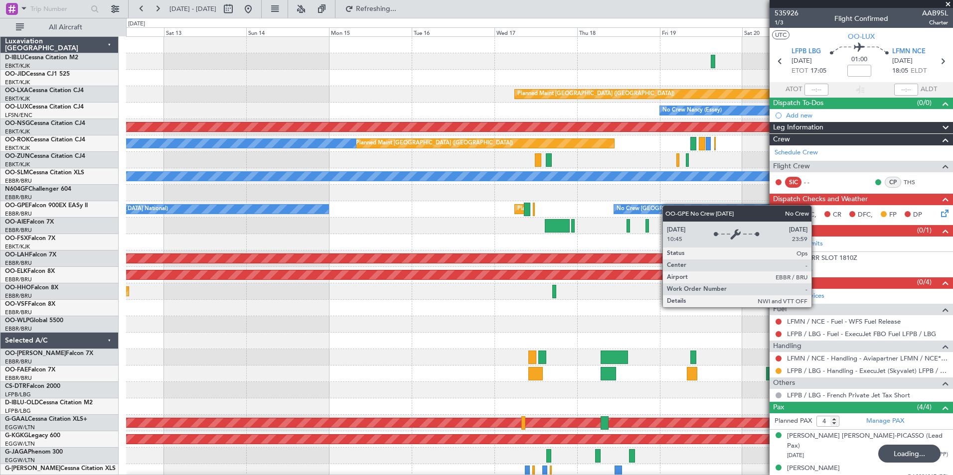
click at [744, 205] on div "Planned Maint [GEOGRAPHIC_DATA] ([GEOGRAPHIC_DATA]) No Crew [PERSON_NAME] ([PER…" at bounding box center [539, 349] width 826 height 625
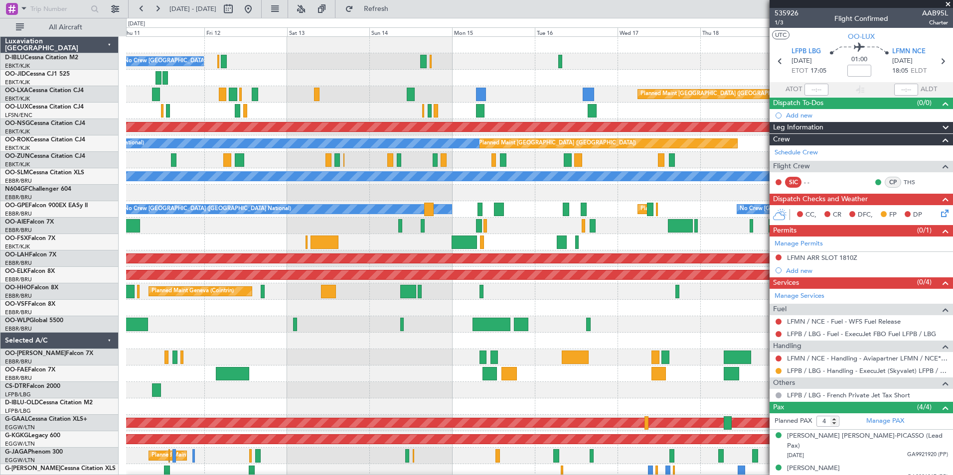
click at [573, 235] on div "No Crew [GEOGRAPHIC_DATA] ([GEOGRAPHIC_DATA] National) Planned Maint [GEOGRAPHI…" at bounding box center [539, 366] width 826 height 658
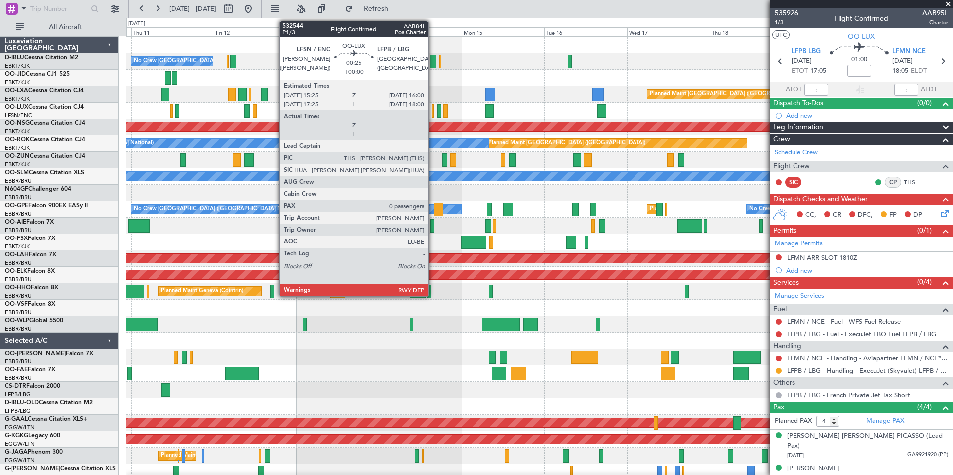
click at [432, 110] on div at bounding box center [432, 110] width 2 height 13
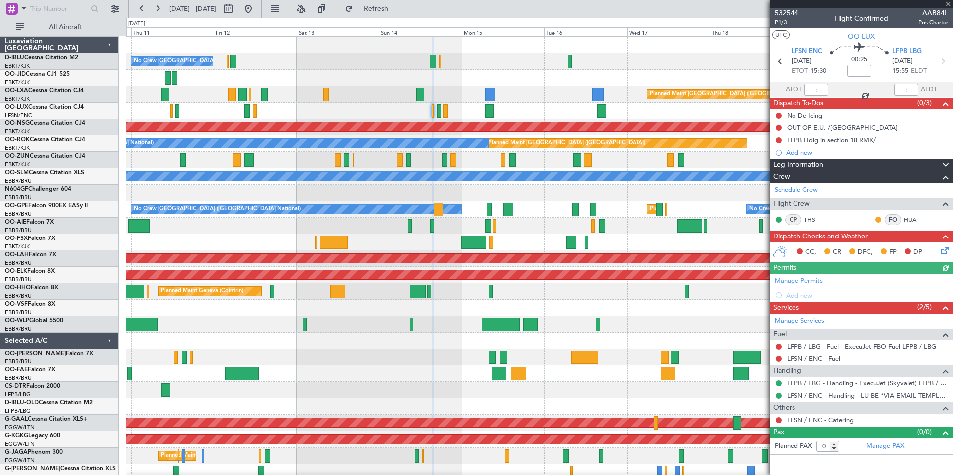
click at [821, 422] on link "LFSN / ENC - Catering" at bounding box center [820, 420] width 67 height 8
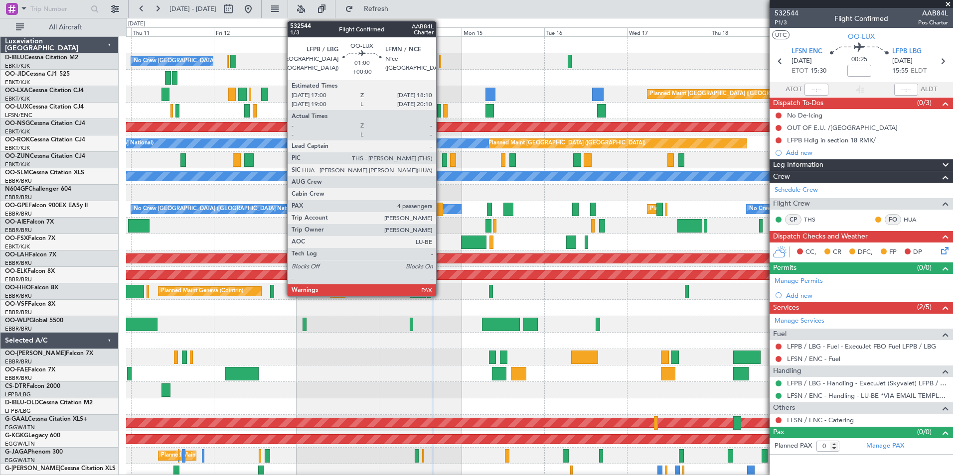
click at [440, 113] on div at bounding box center [439, 110] width 4 height 13
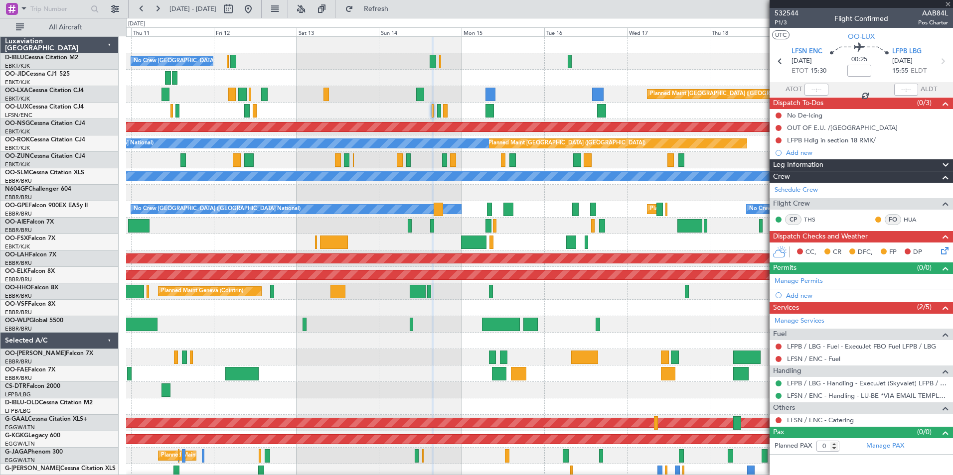
type input "4"
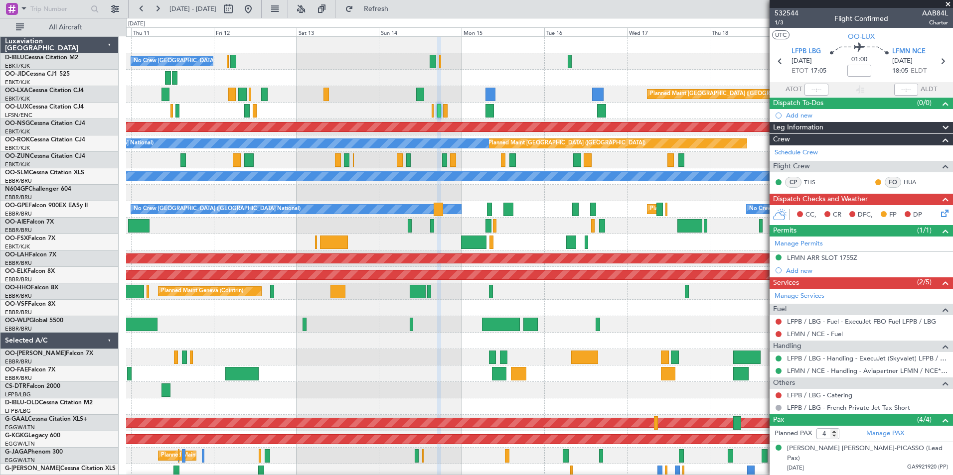
click at [848, 400] on div "LFPB / LBG - Catering" at bounding box center [860, 395] width 183 height 12
click at [843, 397] on link "LFPB / LBG - Catering" at bounding box center [819, 395] width 65 height 8
click at [840, 396] on link "LFPB / LBG - Catering" at bounding box center [819, 395] width 65 height 8
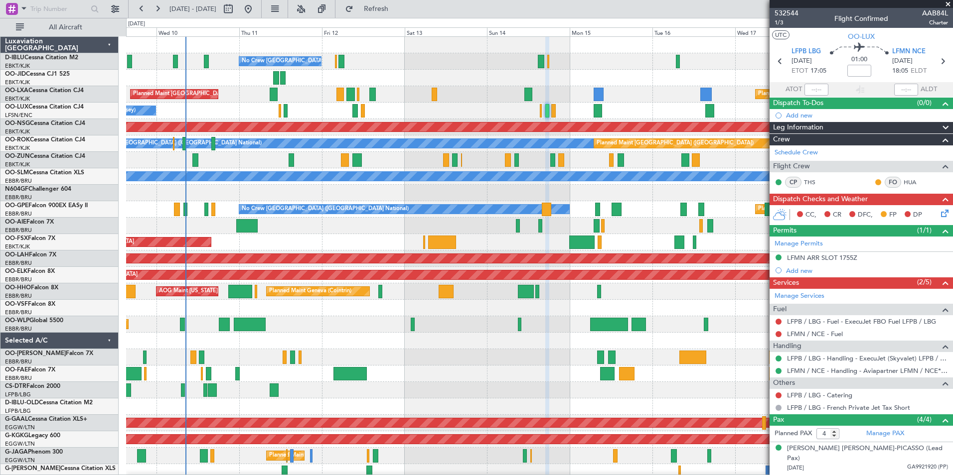
click at [649, 318] on div "No Crew [GEOGRAPHIC_DATA] ([GEOGRAPHIC_DATA] National) Planned Maint [GEOGRAPHI…" at bounding box center [539, 366] width 826 height 658
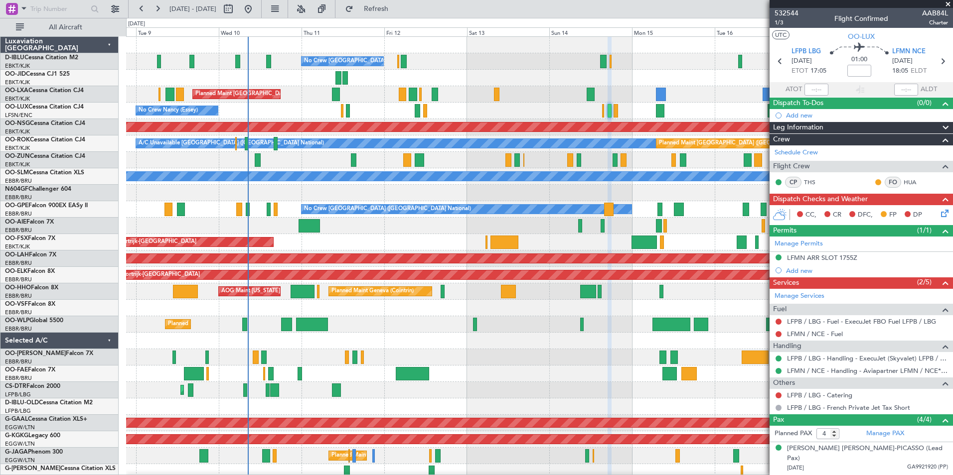
click at [704, 238] on div "No Crew [GEOGRAPHIC_DATA] ([GEOGRAPHIC_DATA] National) Planned Maint [GEOGRAPHI…" at bounding box center [539, 374] width 826 height 674
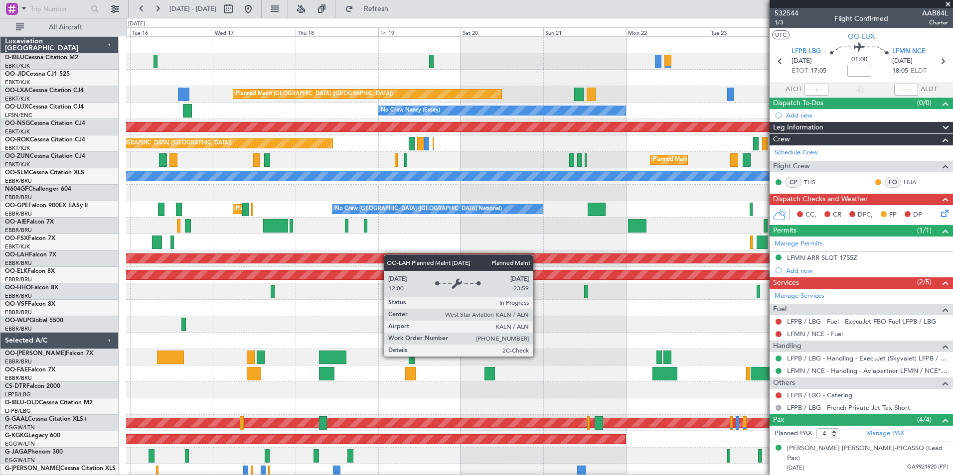
click at [367, 258] on div "A/C Unavailable [GEOGRAPHIC_DATA] ([GEOGRAPHIC_DATA] National) A/C Unavailable …" at bounding box center [539, 374] width 826 height 674
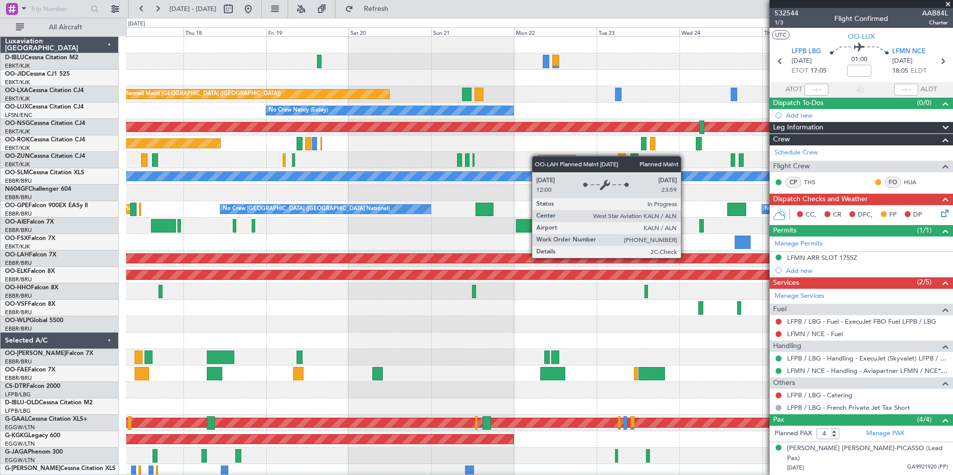
click at [356, 277] on div "A/C Unavailable [GEOGRAPHIC_DATA] ([GEOGRAPHIC_DATA] National) A/C Unavailable …" at bounding box center [539, 374] width 826 height 674
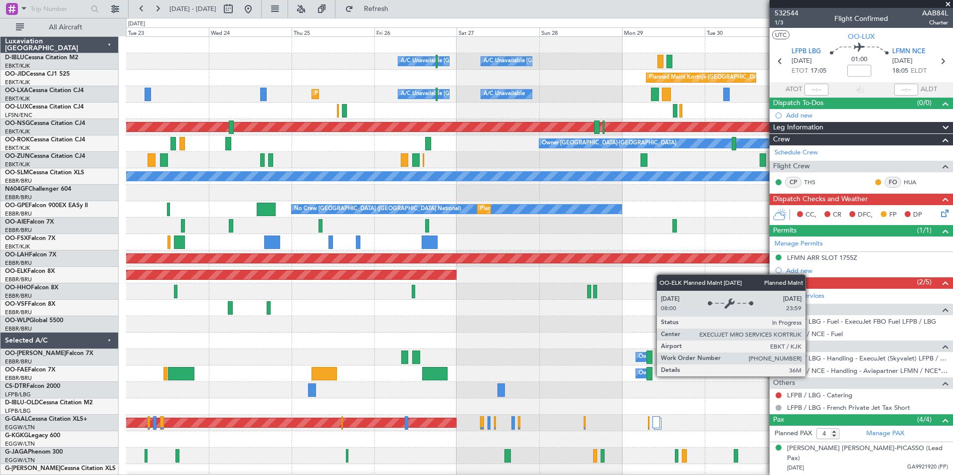
click at [427, 280] on div "Planned Maint Kortrijk-[GEOGRAPHIC_DATA]" at bounding box center [539, 275] width 826 height 16
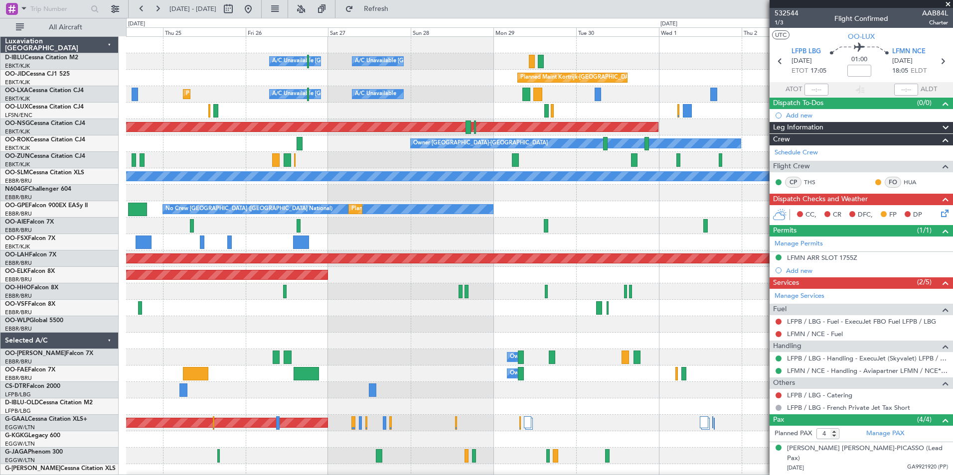
click at [612, 232] on div at bounding box center [539, 226] width 826 height 16
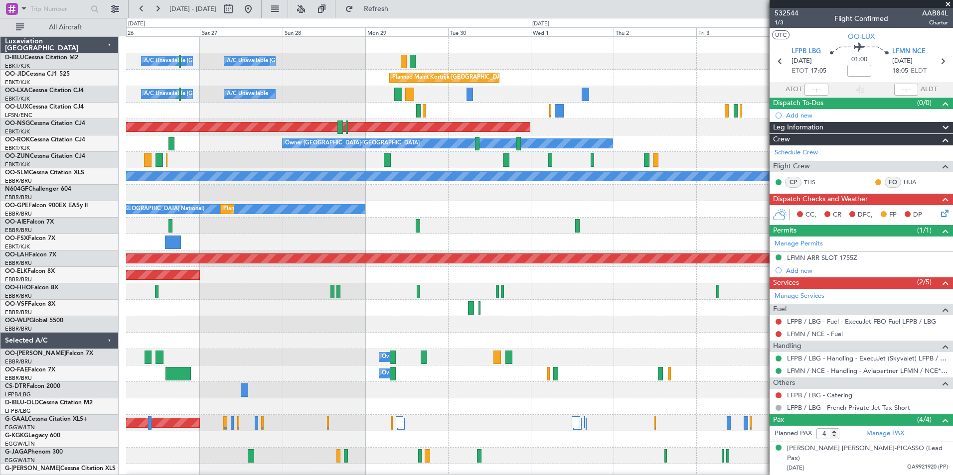
click at [326, 224] on div "A/C Unavailable [GEOGRAPHIC_DATA] ([GEOGRAPHIC_DATA] National) A/C Unavailable …" at bounding box center [539, 349] width 826 height 625
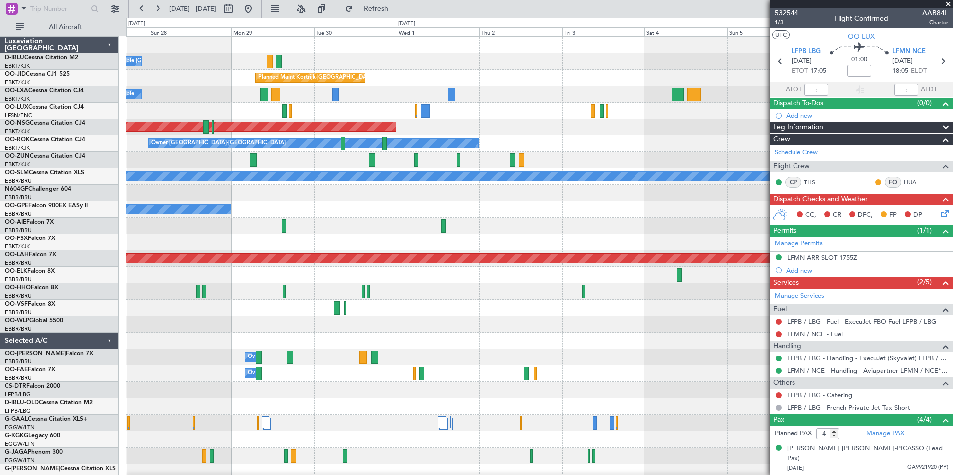
click at [714, 211] on div "No Crew [GEOGRAPHIC_DATA] ([GEOGRAPHIC_DATA] National) Planned Maint [GEOGRAPHI…" at bounding box center [539, 209] width 826 height 16
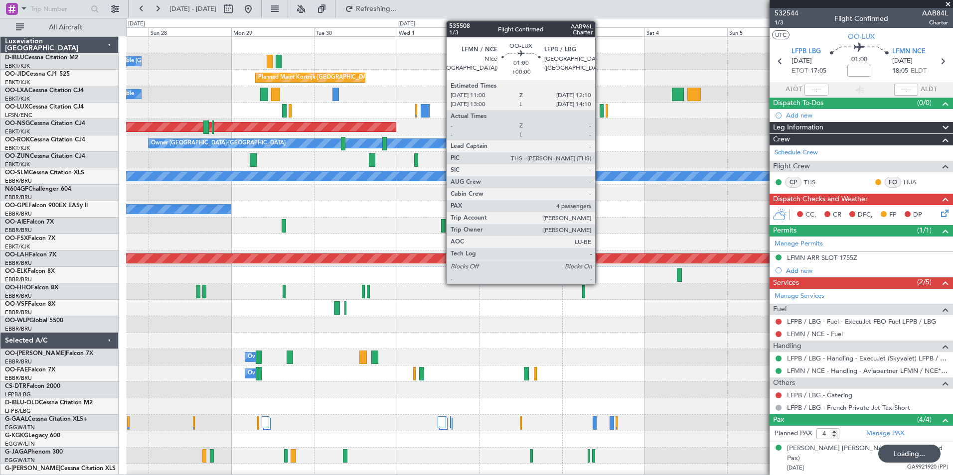
click at [599, 112] on div at bounding box center [601, 110] width 4 height 13
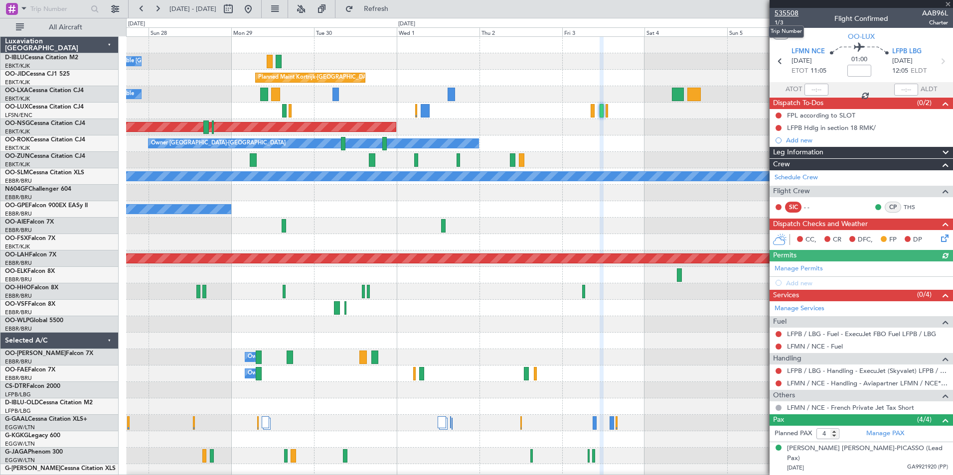
click at [785, 12] on span "535508" at bounding box center [786, 13] width 24 height 10
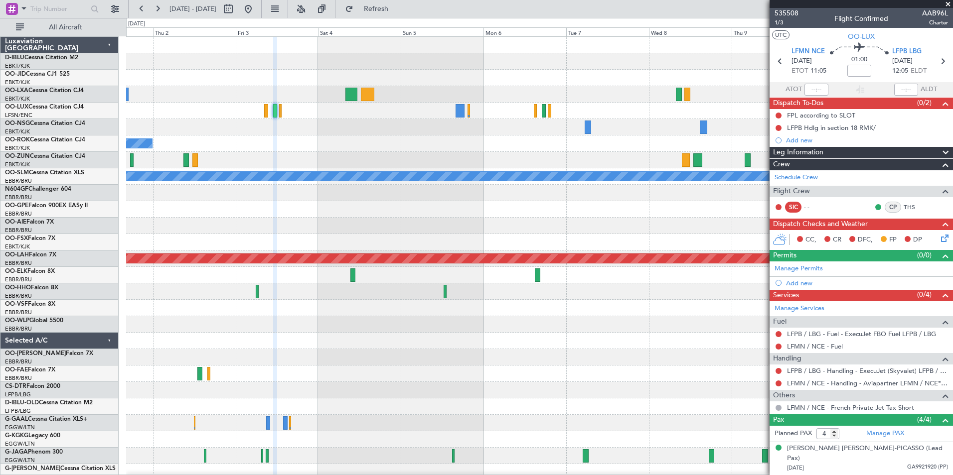
click at [282, 197] on div "Planned Maint Kortrijk-[GEOGRAPHIC_DATA] Planned Maint [GEOGRAPHIC_DATA] ([GEOG…" at bounding box center [539, 349] width 826 height 625
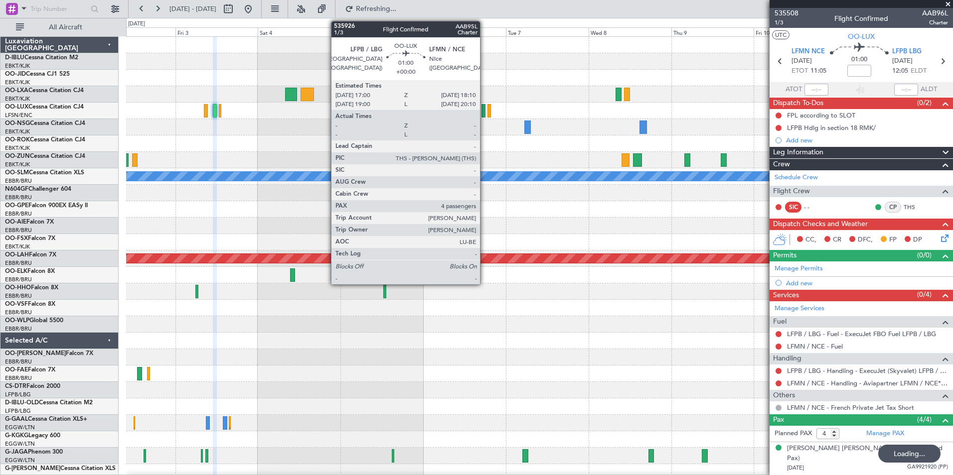
click at [484, 113] on div at bounding box center [483, 110] width 4 height 13
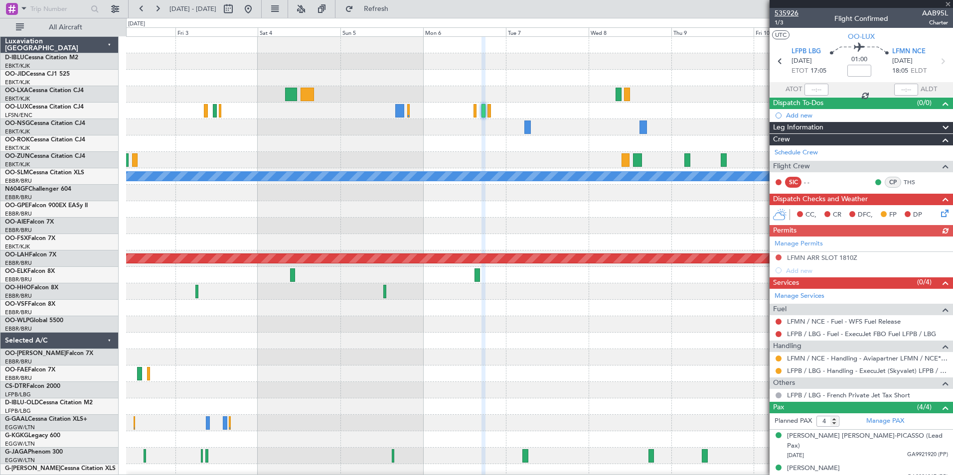
click at [790, 13] on span "535926" at bounding box center [786, 13] width 24 height 10
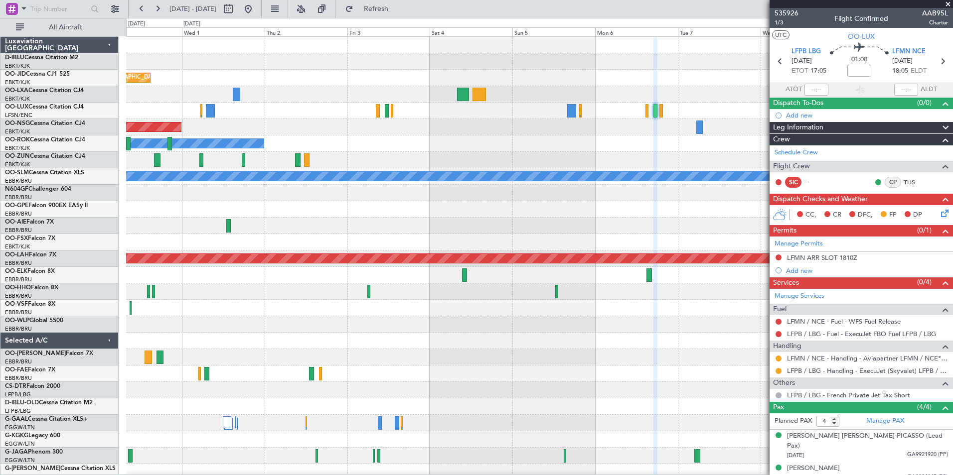
click at [652, 228] on div at bounding box center [539, 226] width 826 height 16
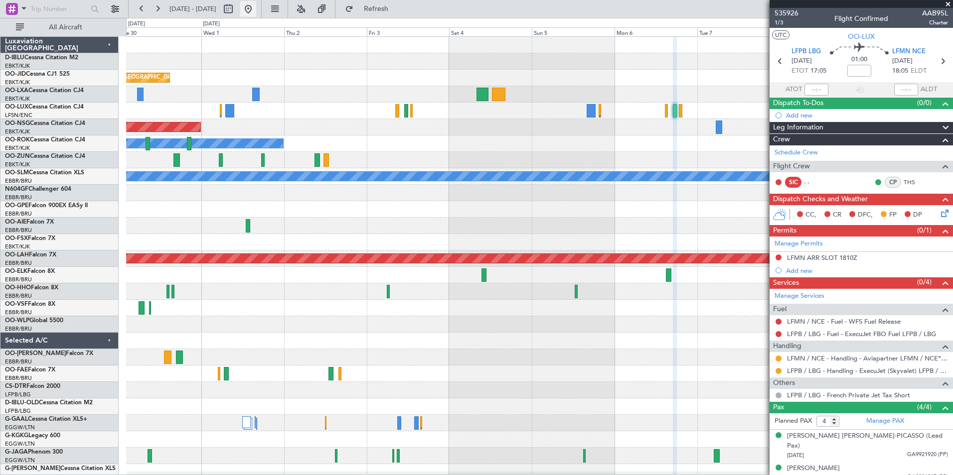
click at [256, 13] on button at bounding box center [248, 9] width 16 height 16
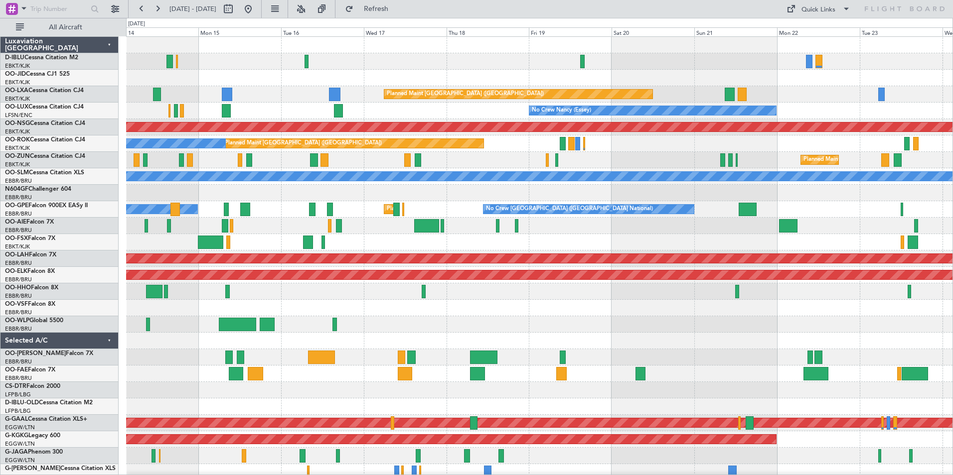
click at [277, 331] on div "A/C Unavailable [GEOGRAPHIC_DATA] ([GEOGRAPHIC_DATA] National) No Crew [GEOGRAP…" at bounding box center [539, 374] width 826 height 674
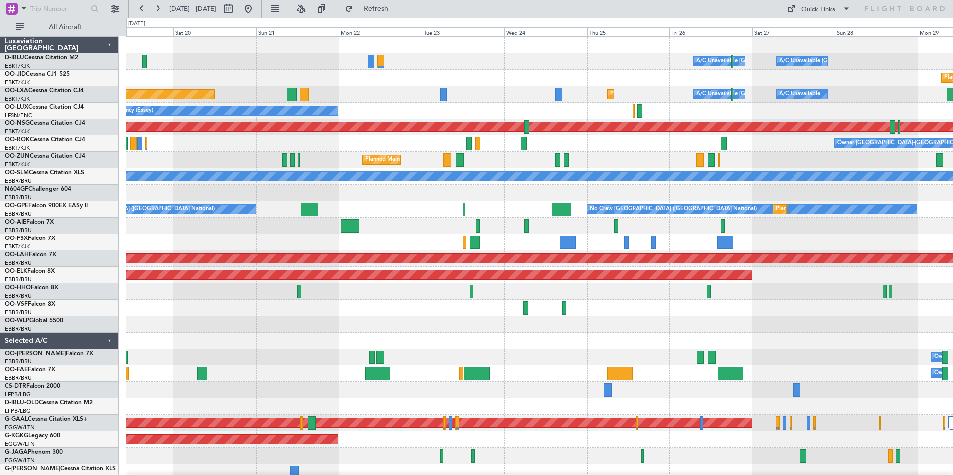
click at [343, 349] on div "A/C Unavailable [GEOGRAPHIC_DATA] ([GEOGRAPHIC_DATA] National) A/C Unavailable …" at bounding box center [539, 374] width 826 height 674
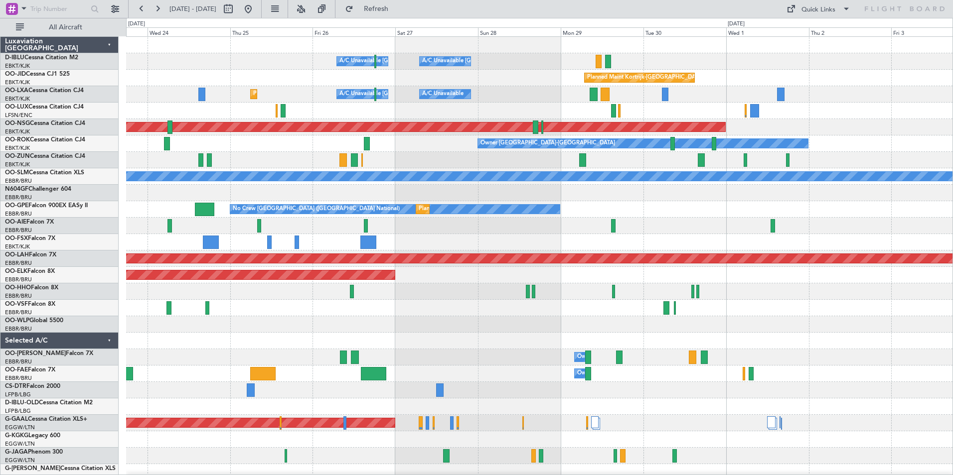
click at [279, 344] on div "A/C Unavailable [GEOGRAPHIC_DATA] ([GEOGRAPHIC_DATA] National) A/C Unavailable …" at bounding box center [539, 374] width 826 height 674
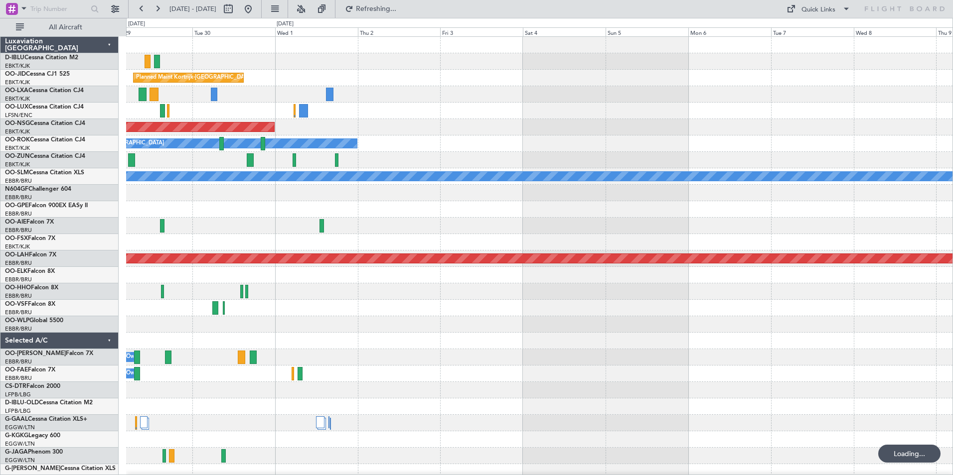
click at [296, 310] on div "A/C Unavailable [GEOGRAPHIC_DATA]-[GEOGRAPHIC_DATA] A/C Unavailable [GEOGRAPHIC…" at bounding box center [539, 349] width 826 height 625
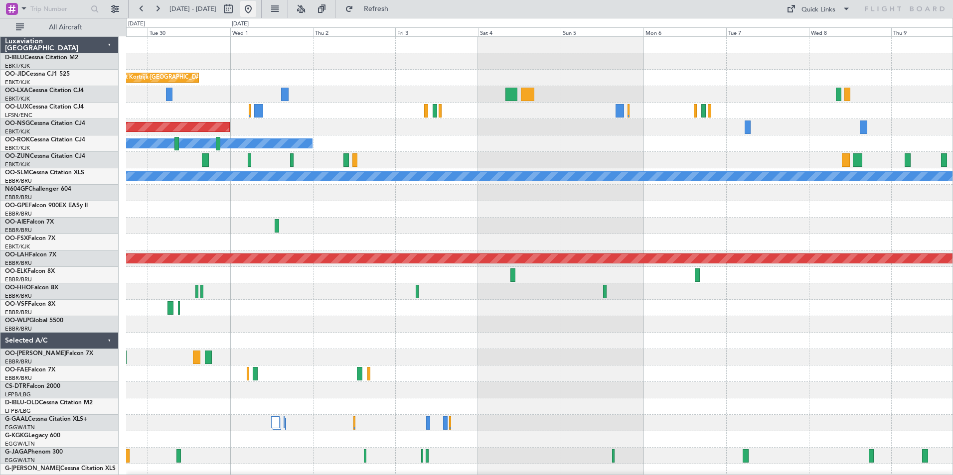
click at [256, 14] on button at bounding box center [248, 9] width 16 height 16
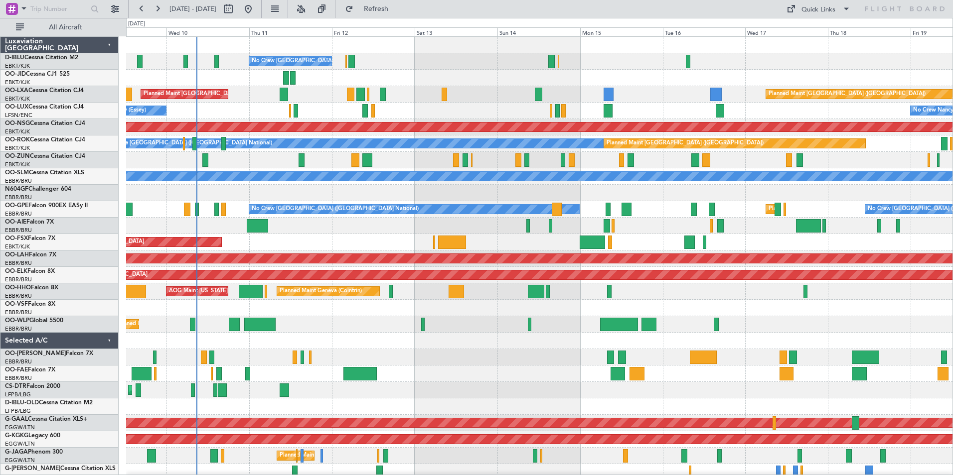
click at [465, 355] on div "No Crew [GEOGRAPHIC_DATA] ([GEOGRAPHIC_DATA] National) Planned Maint [GEOGRAPHI…" at bounding box center [539, 374] width 826 height 674
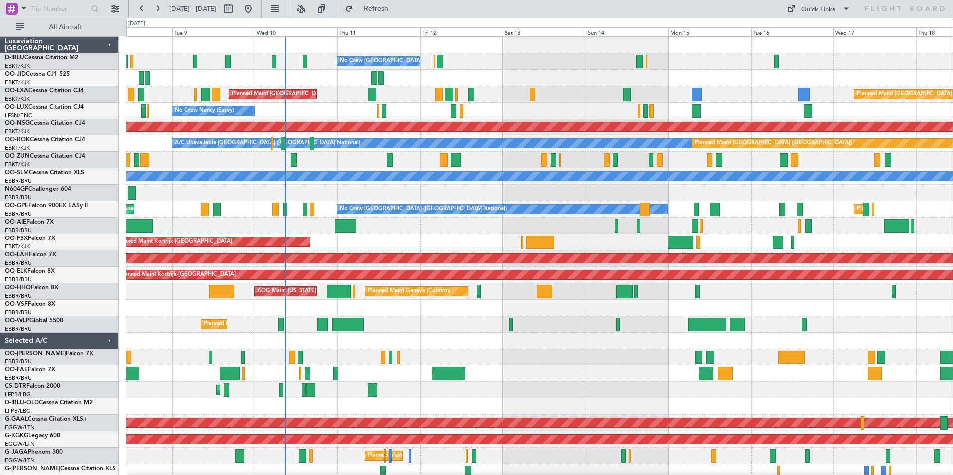
click at [561, 339] on div "No Crew [GEOGRAPHIC_DATA] ([GEOGRAPHIC_DATA] National) Planned Maint [GEOGRAPHI…" at bounding box center [539, 374] width 826 height 674
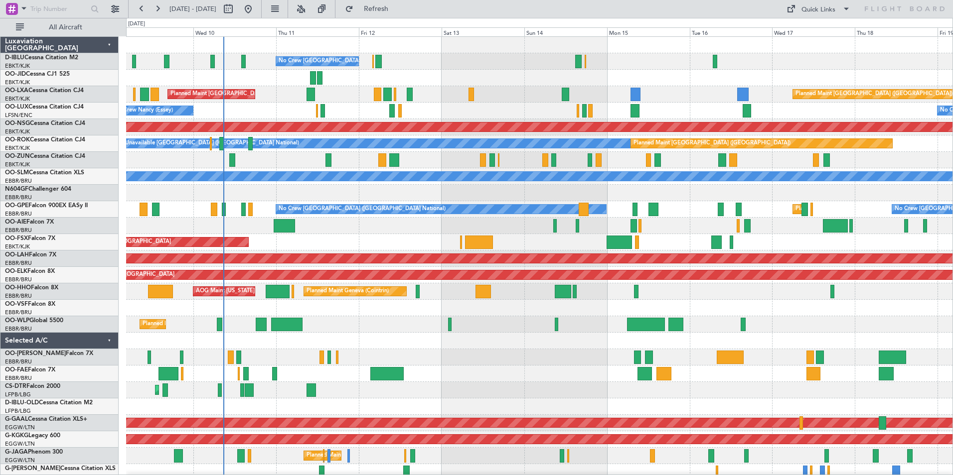
click at [514, 372] on div at bounding box center [539, 374] width 826 height 16
click at [575, 114] on div "No Crew [PERSON_NAME] ([PERSON_NAME]) No Crew [PERSON_NAME] ([PERSON_NAME])" at bounding box center [539, 111] width 826 height 16
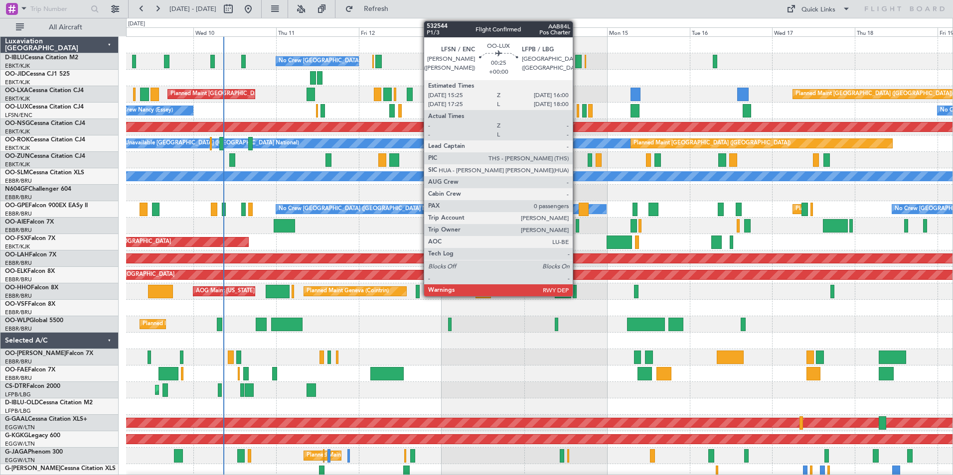
click at [577, 114] on div at bounding box center [577, 110] width 2 height 13
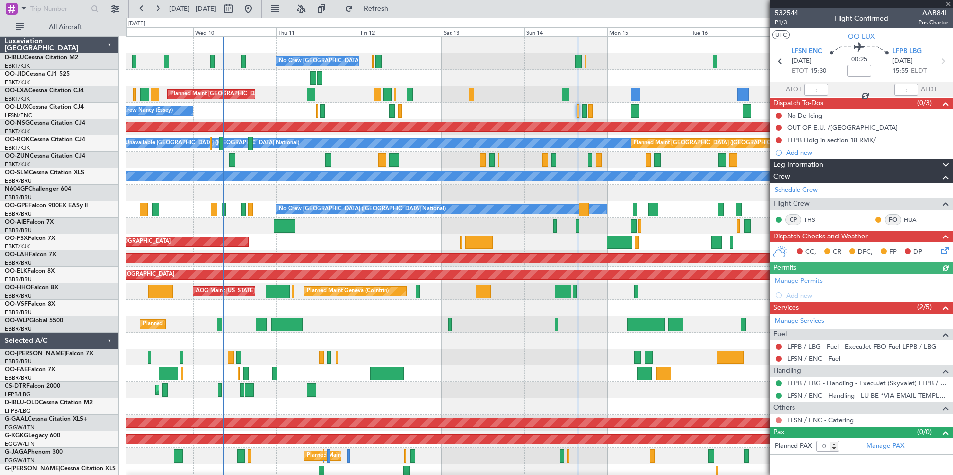
click at [777, 420] on button at bounding box center [778, 421] width 6 height 6
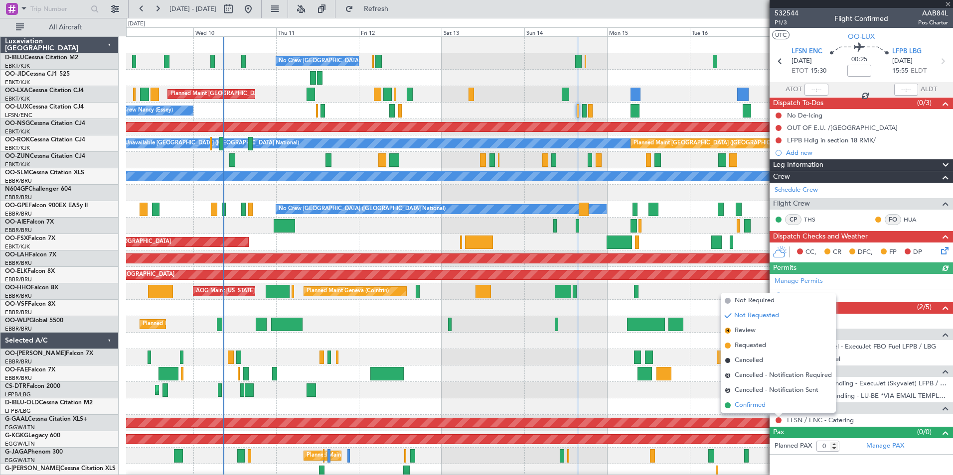
click at [751, 406] on span "Confirmed" at bounding box center [749, 406] width 31 height 10
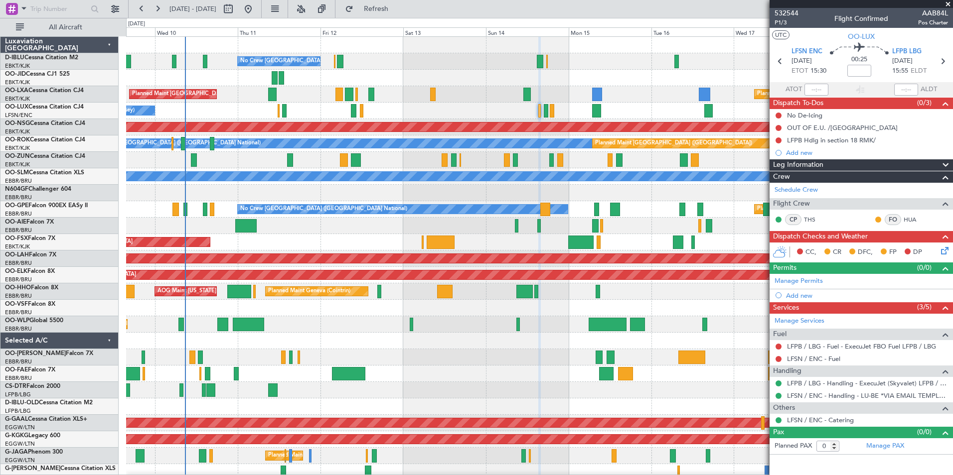
click at [430, 374] on div "No Crew [GEOGRAPHIC_DATA] ([GEOGRAPHIC_DATA] National) Planned Maint [GEOGRAPHI…" at bounding box center [539, 374] width 826 height 674
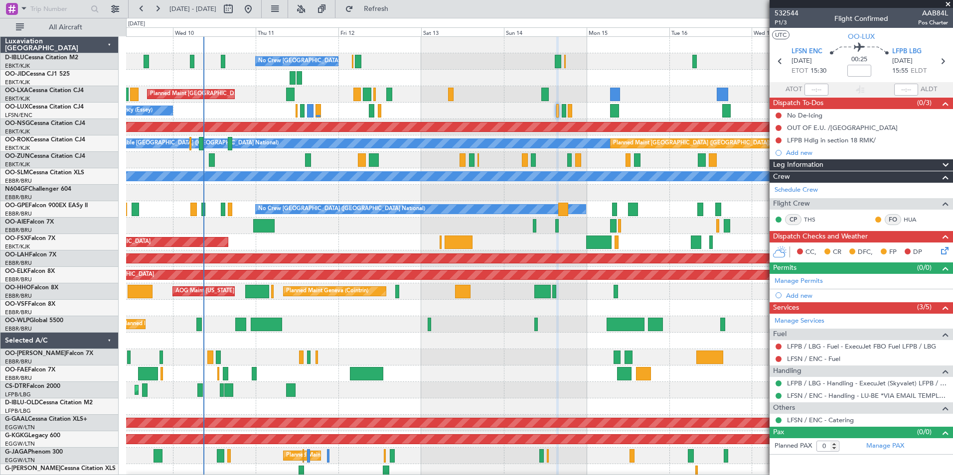
click at [559, 358] on div at bounding box center [539, 357] width 826 height 16
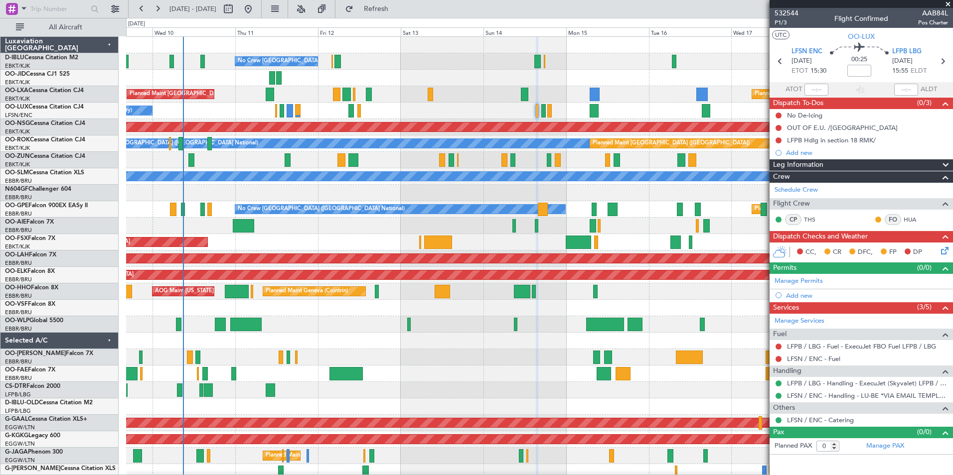
click at [497, 388] on div "No Crew [GEOGRAPHIC_DATA] ([GEOGRAPHIC_DATA] National) Planned Maint [GEOGRAPHI…" at bounding box center [539, 366] width 826 height 658
